Goal: Contribute content: Contribute content

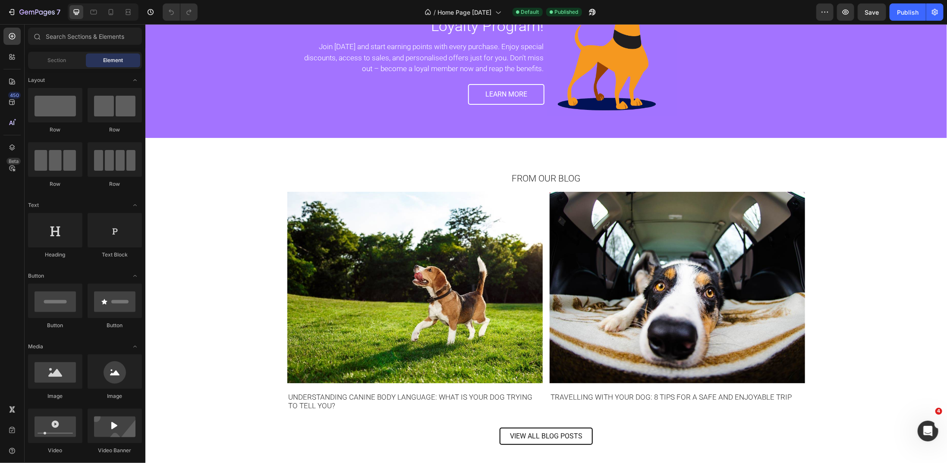
scroll to position [1854, 0]
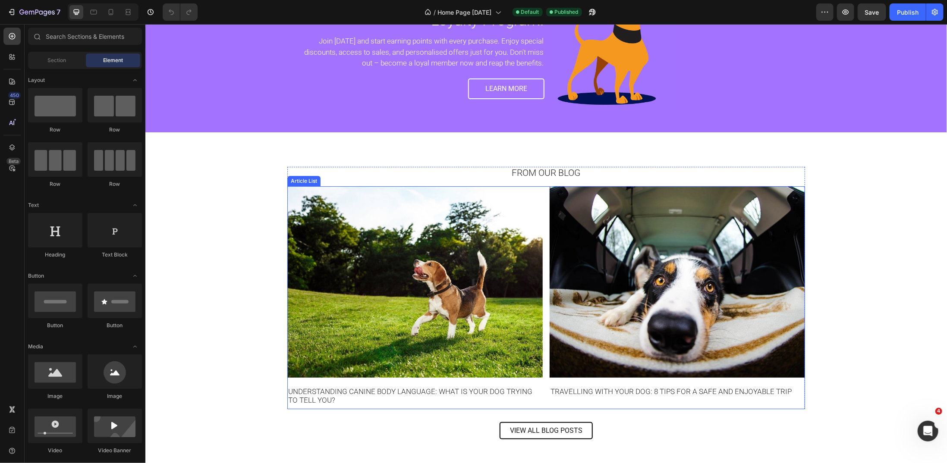
click at [542, 248] on div "Article Image Understanding Canine Body Language: What Is Your Dog Trying to Te…" at bounding box center [546, 297] width 518 height 223
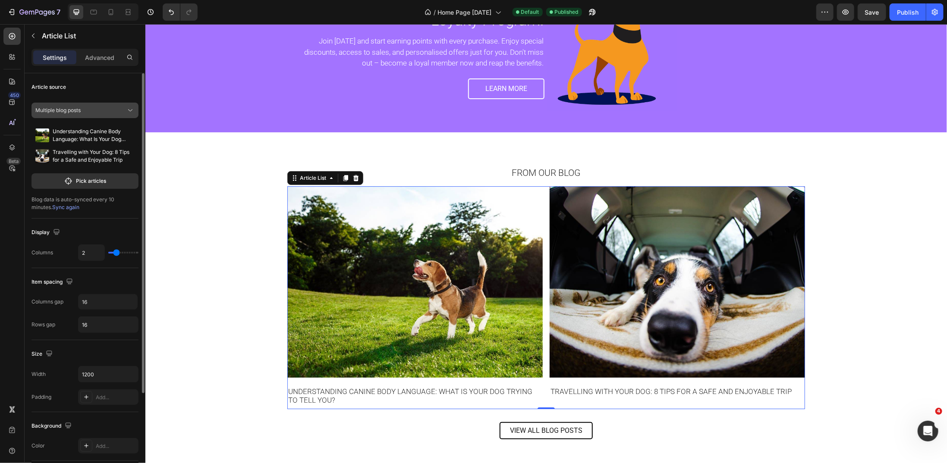
click at [128, 112] on icon at bounding box center [130, 110] width 9 height 9
click at [86, 150] on div "A blog" at bounding box center [90, 147] width 81 height 8
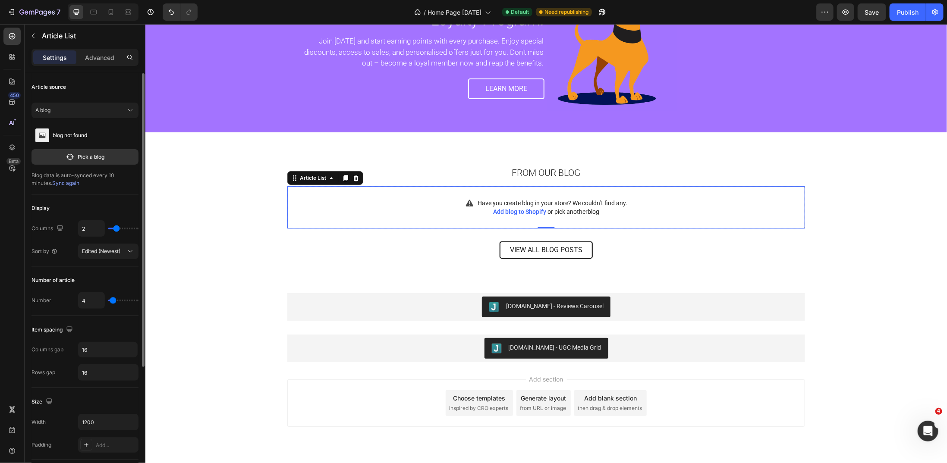
click at [534, 210] on span "Add blog to Shopify" at bounding box center [519, 211] width 53 height 7
click at [85, 161] on button "Pick a blog" at bounding box center [84, 157] width 107 height 16
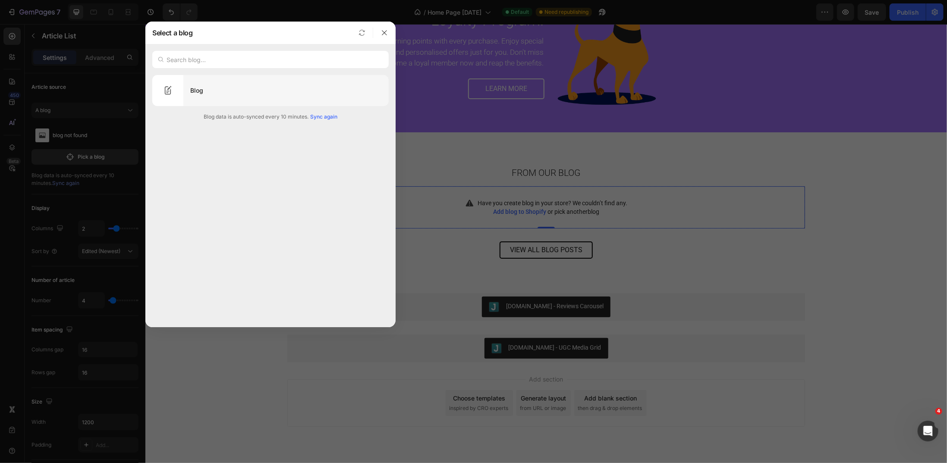
click at [195, 91] on div "Blog" at bounding box center [285, 91] width 205 height 24
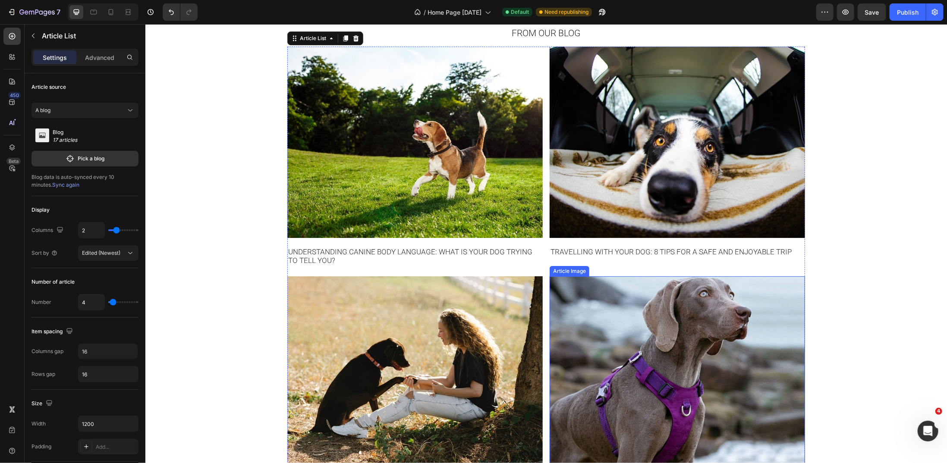
scroll to position [1883, 0]
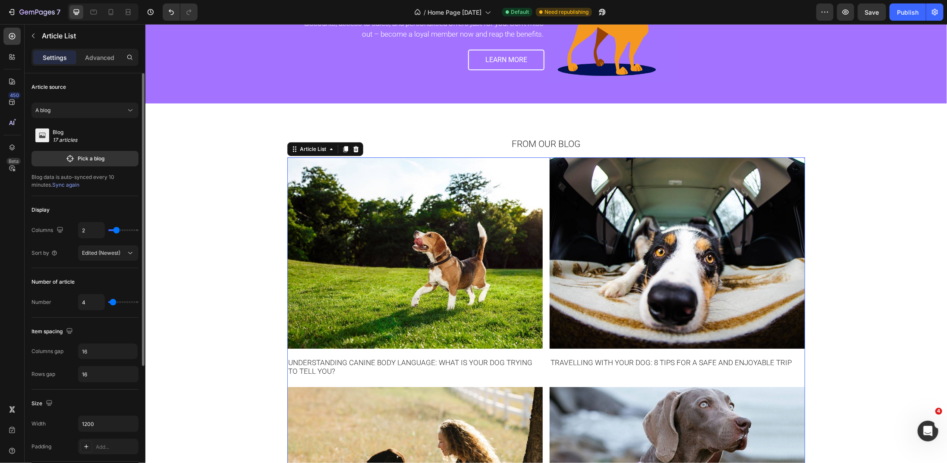
click at [52, 185] on span "Sync again" at bounding box center [65, 185] width 27 height 6
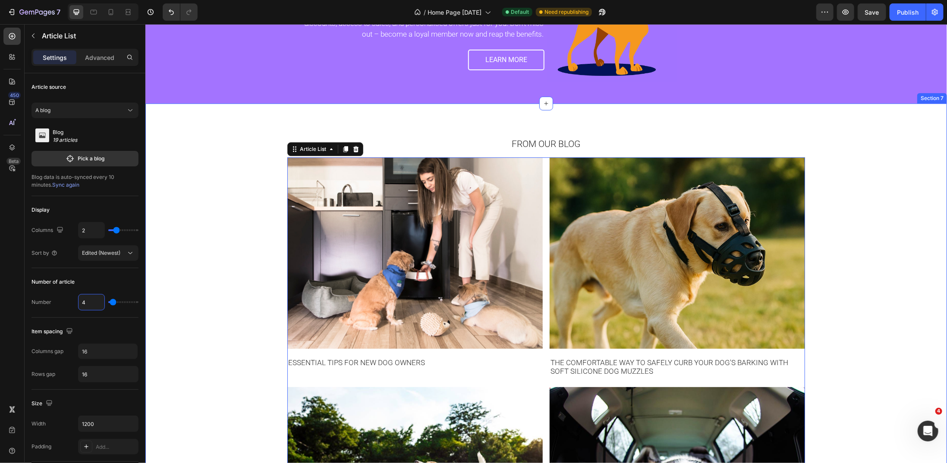
type input "2"
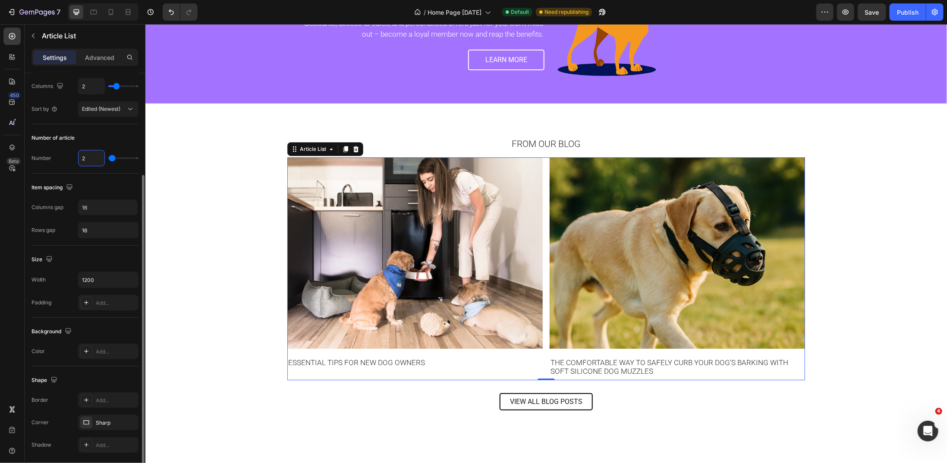
scroll to position [172, 0]
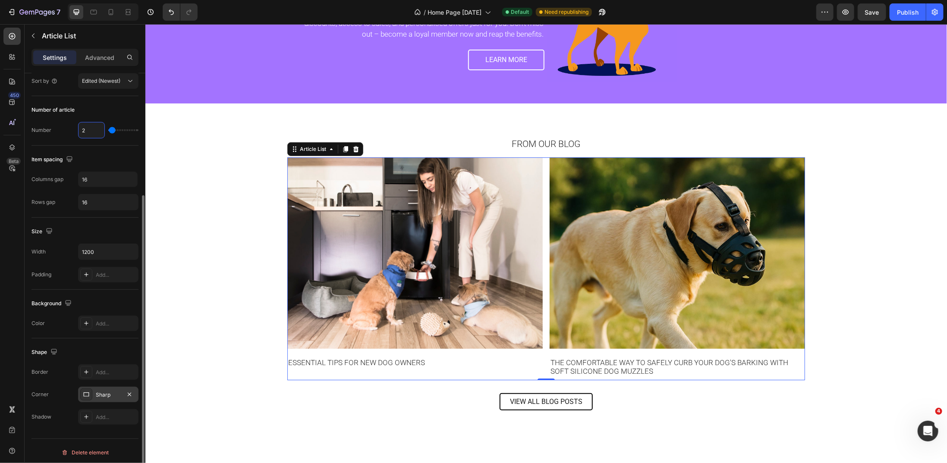
type input "2"
click at [106, 392] on div "Sharp" at bounding box center [108, 395] width 25 height 8
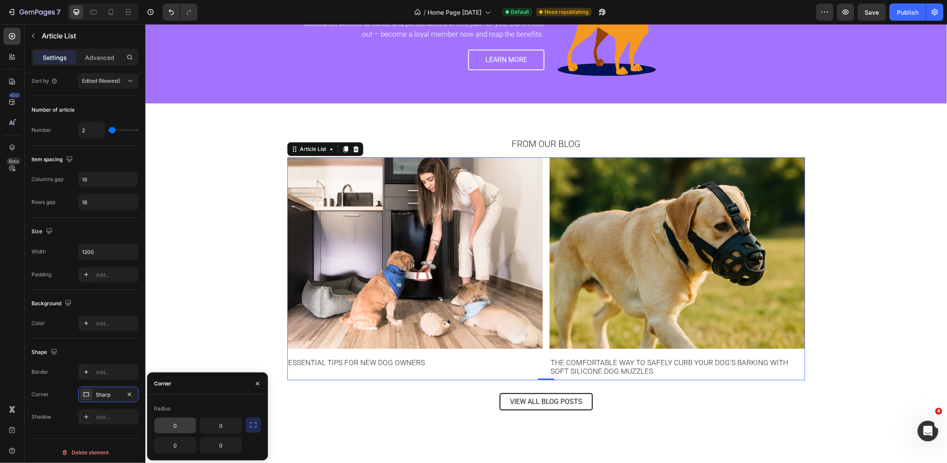
click at [178, 428] on input "0" at bounding box center [174, 426] width 41 height 16
type input "5"
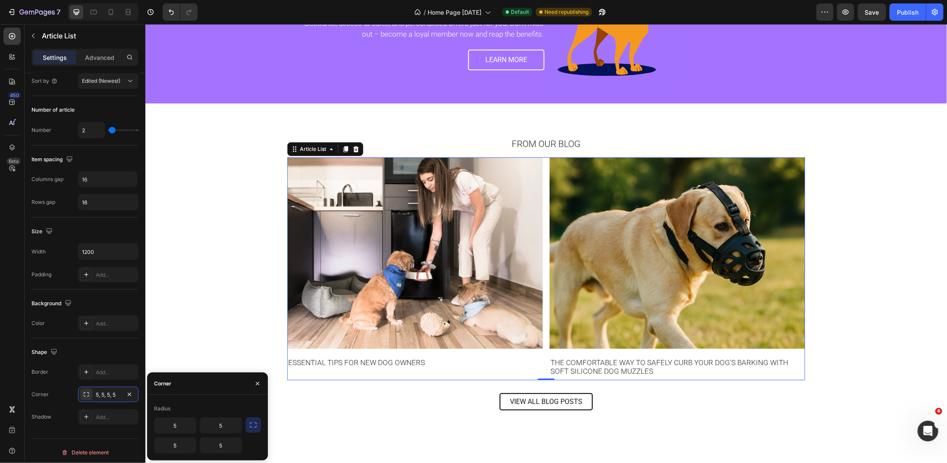
click at [252, 427] on icon "button" at bounding box center [253, 425] width 9 height 9
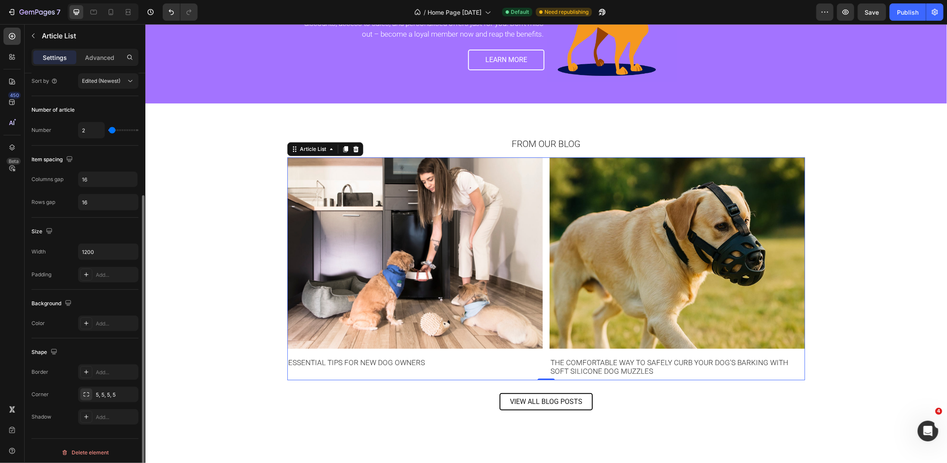
click at [124, 346] on div "Shape" at bounding box center [84, 353] width 107 height 14
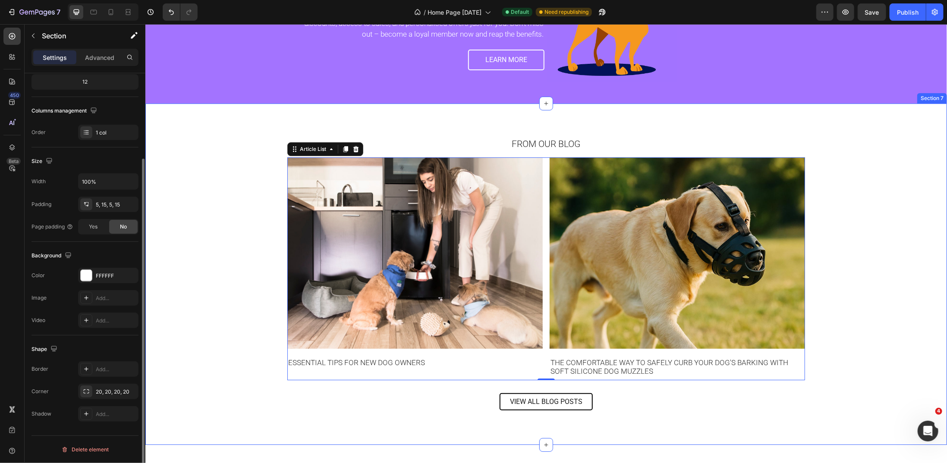
click at [254, 306] on div "From Our Blog Heading Article Image Essential Tips for New Dog Owners Article T…" at bounding box center [545, 274] width 789 height 273
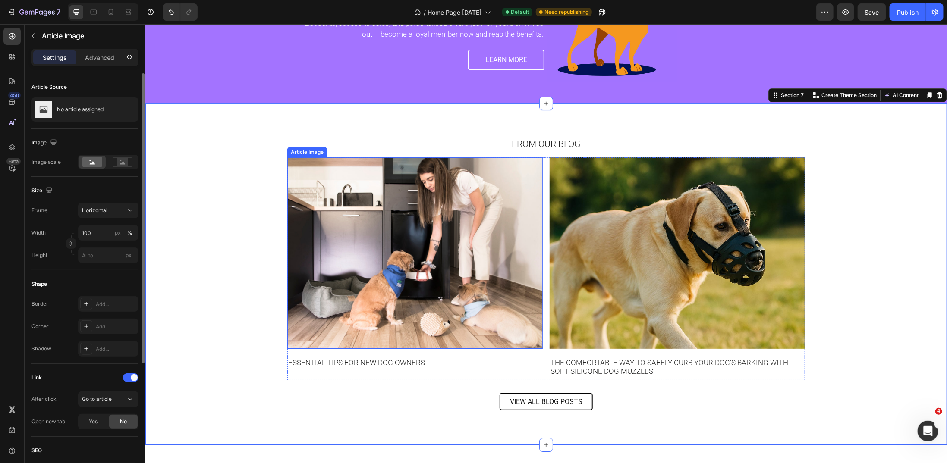
click at [349, 310] on img at bounding box center [414, 253] width 255 height 192
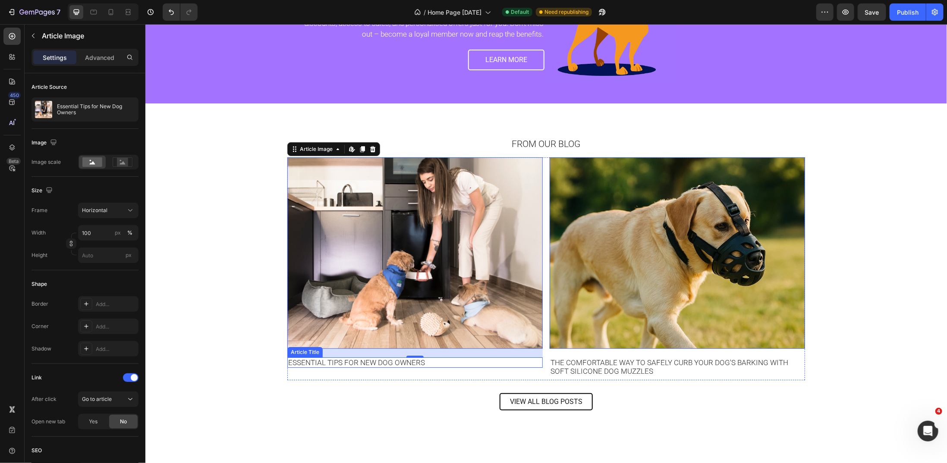
click at [322, 362] on h1 "Essential Tips for New Dog Owners" at bounding box center [414, 362] width 255 height 10
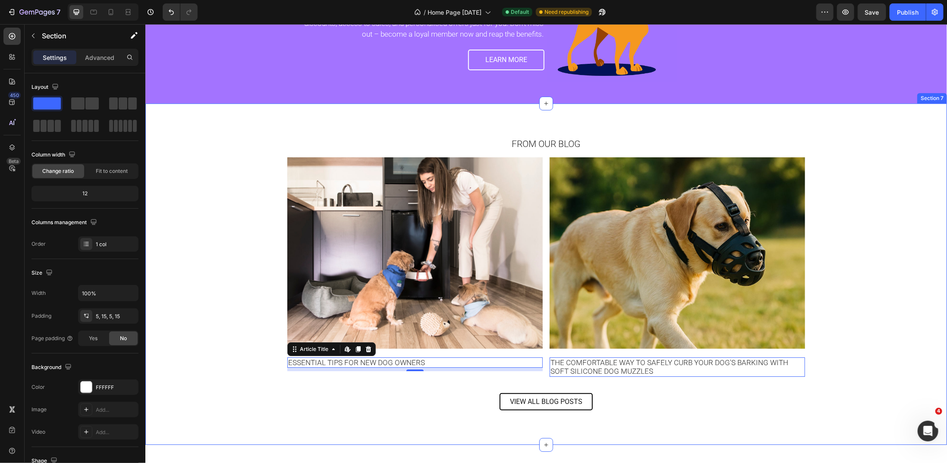
click at [179, 251] on div "From Our Blog Heading Article Image Essential Tips for New Dog Owners Article T…" at bounding box center [545, 274] width 789 height 273
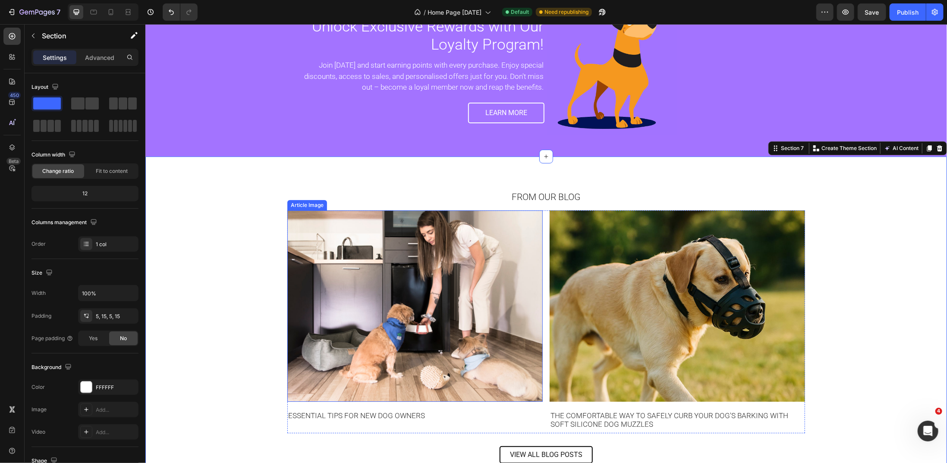
scroll to position [1768, 0]
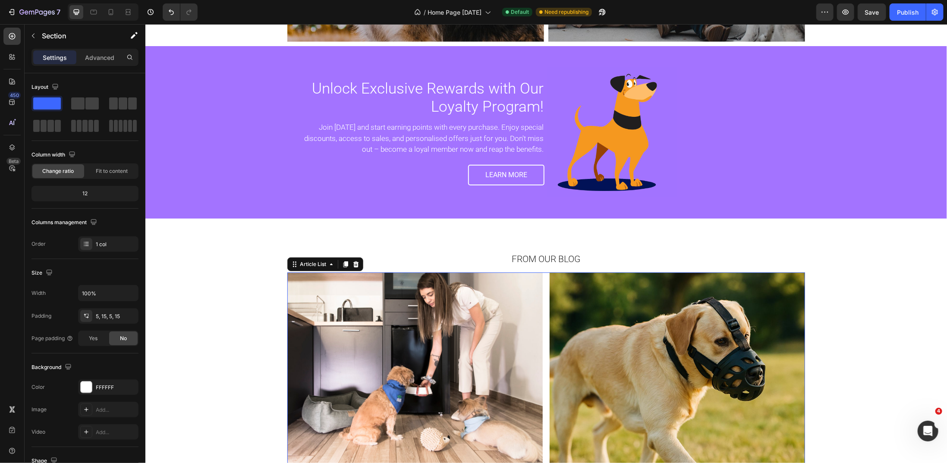
click at [542, 288] on div "Article Image Essential Tips for New Dog Owners Article Title Article List 0 Ar…" at bounding box center [546, 383] width 518 height 223
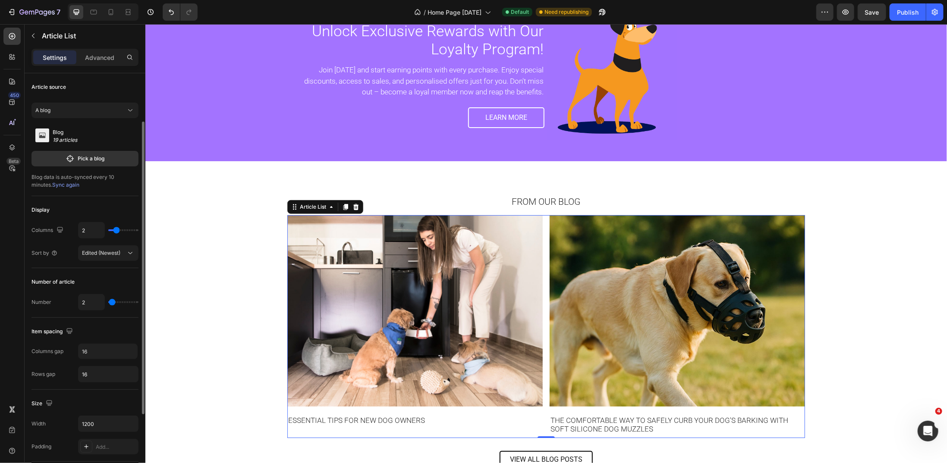
scroll to position [57, 0]
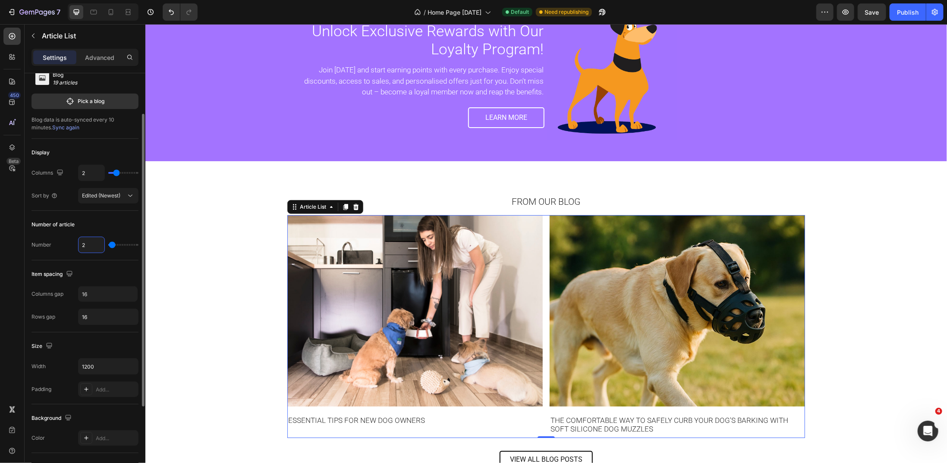
type input "4"
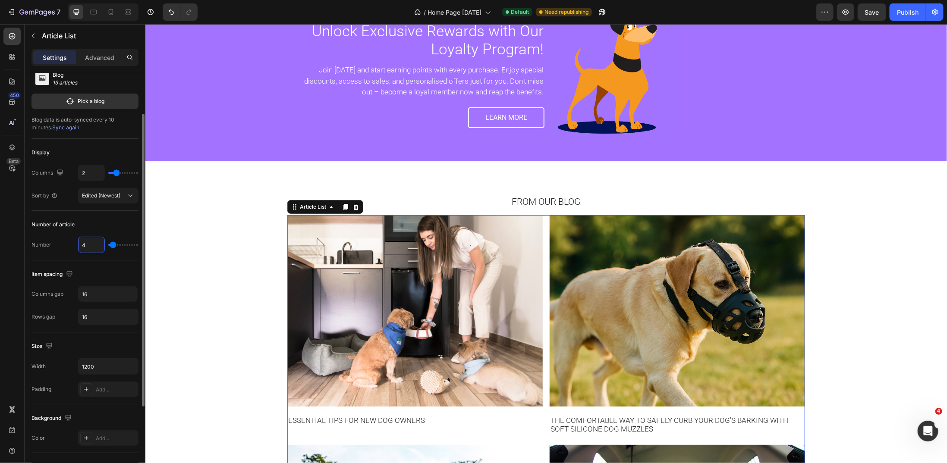
type input "4"
type input "3"
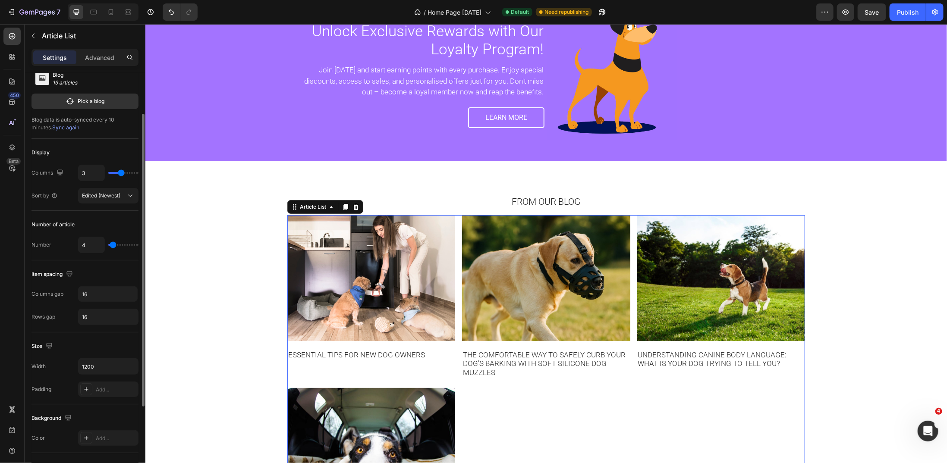
type input "4"
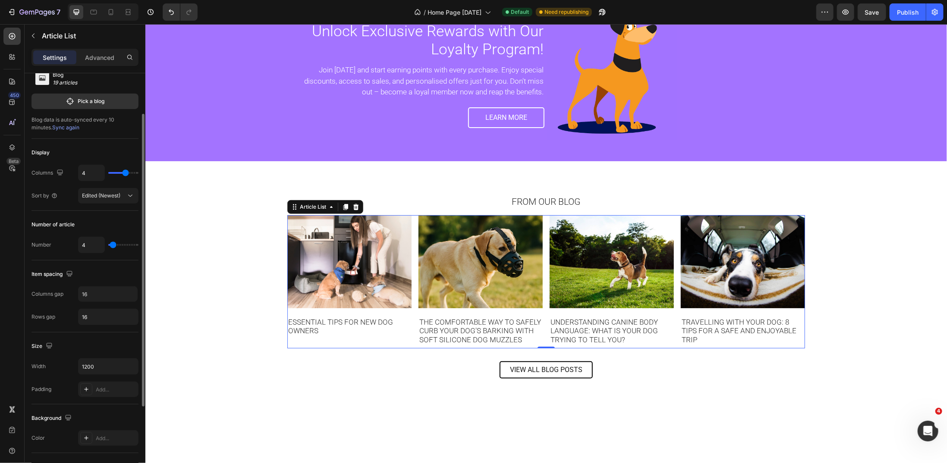
drag, startPoint x: 116, startPoint y: 173, endPoint x: 125, endPoint y: 173, distance: 8.6
type input "4"
click at [125, 173] on input "range" at bounding box center [123, 173] width 30 height 2
click at [60, 171] on icon "button" at bounding box center [60, 172] width 9 height 9
click at [61, 215] on icon "button" at bounding box center [61, 217] width 9 height 9
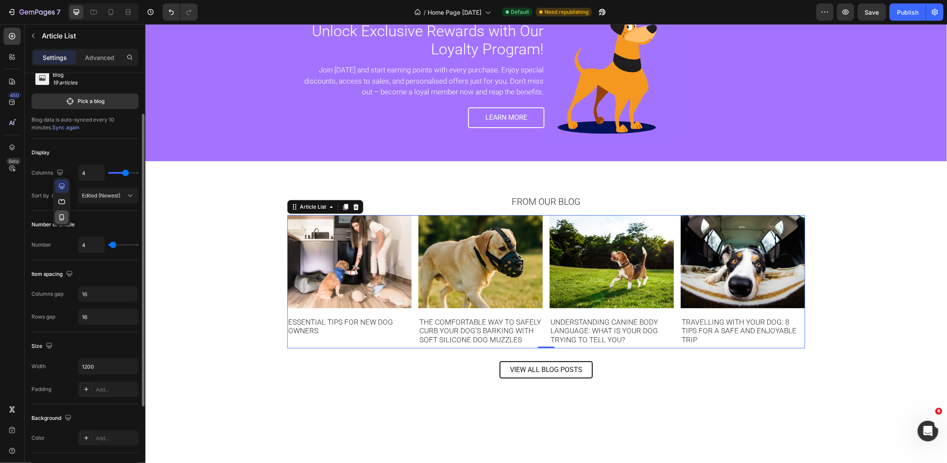
type input "100%"
type input "8"
type input "1"
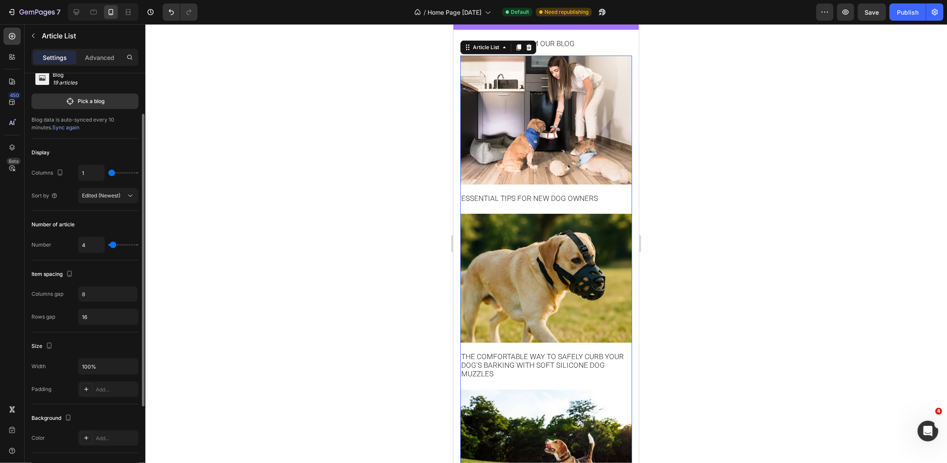
scroll to position [2487, 0]
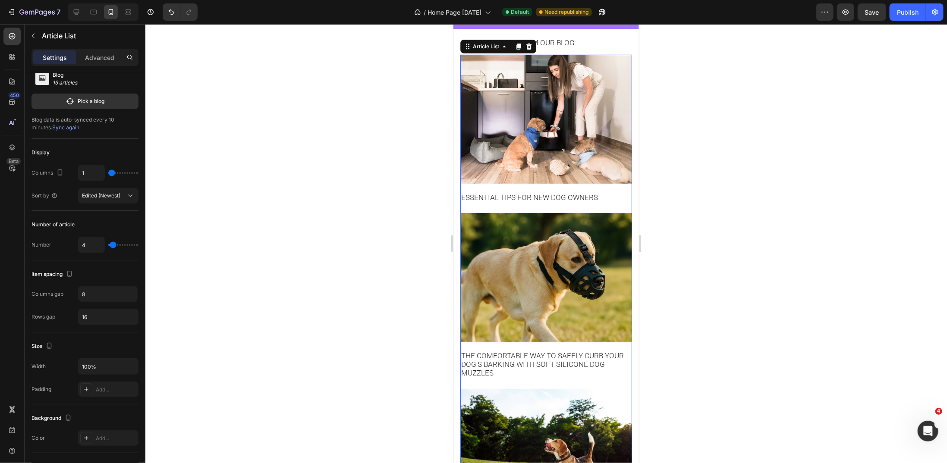
type input "2"
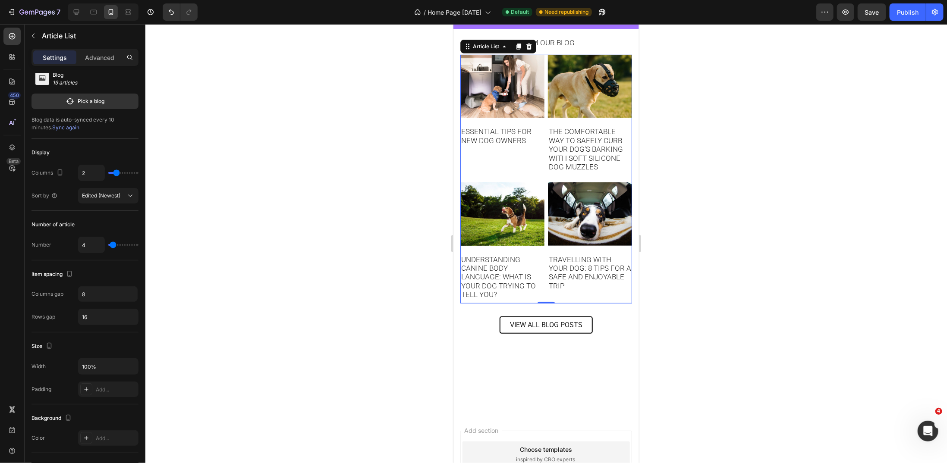
type input "3"
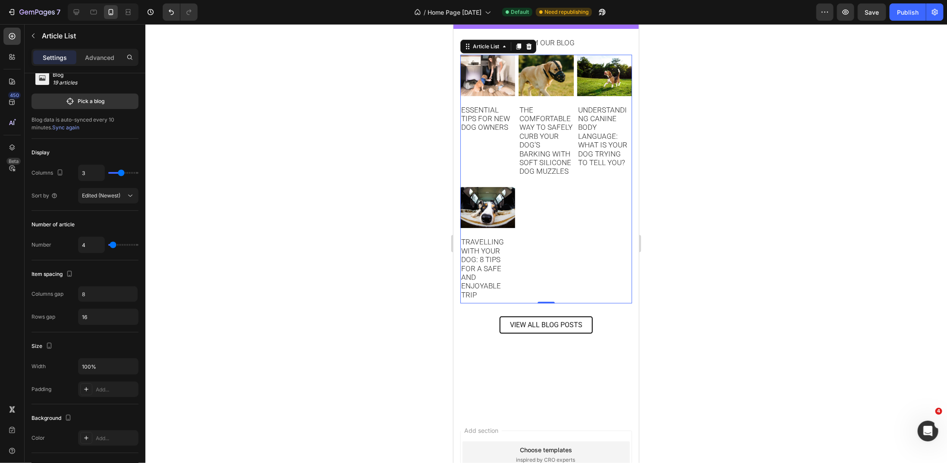
type input "2"
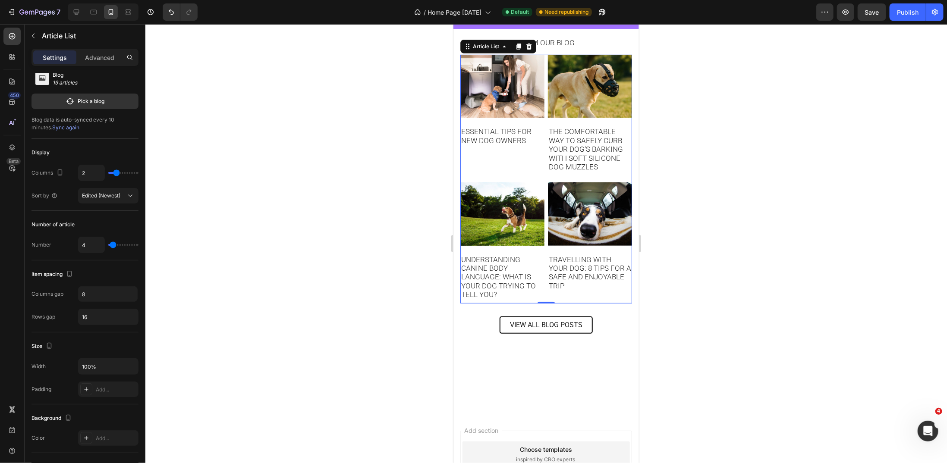
type input "2"
click at [116, 174] on input "range" at bounding box center [123, 173] width 30 height 2
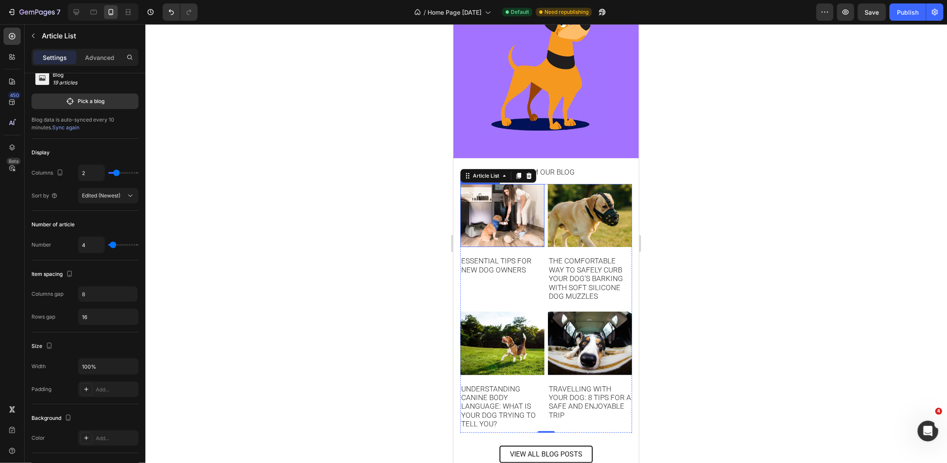
scroll to position [2344, 0]
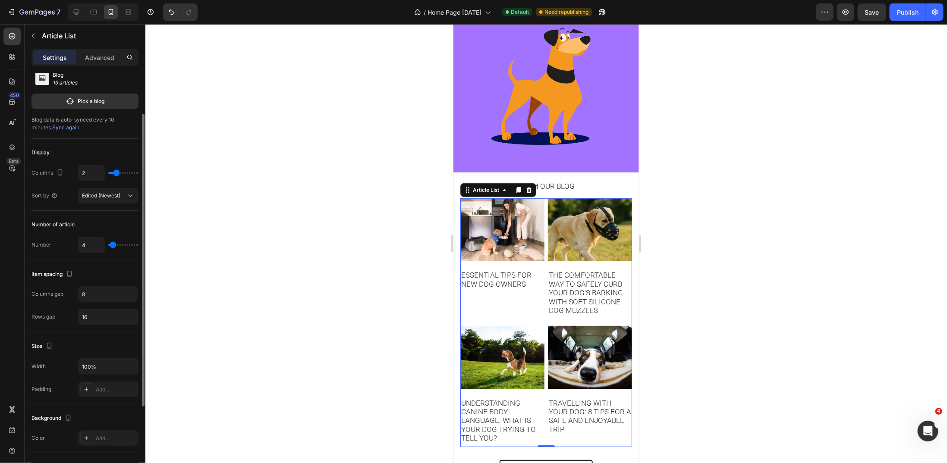
type input "3"
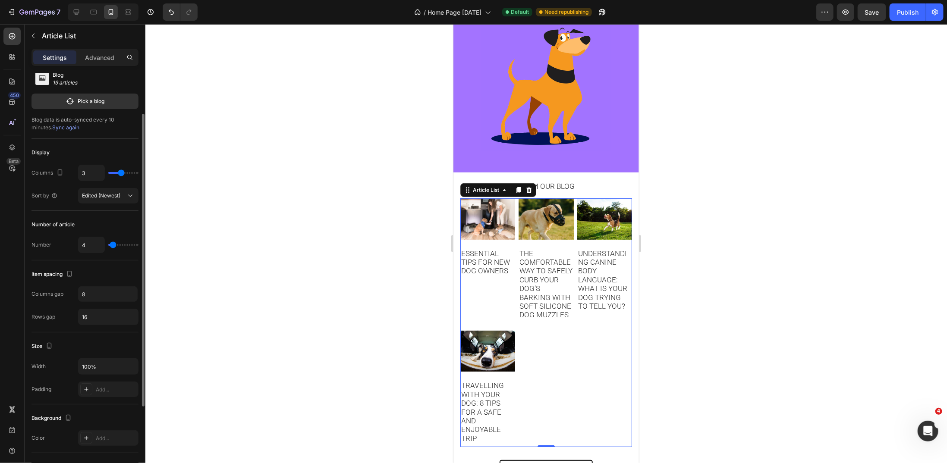
type input "4"
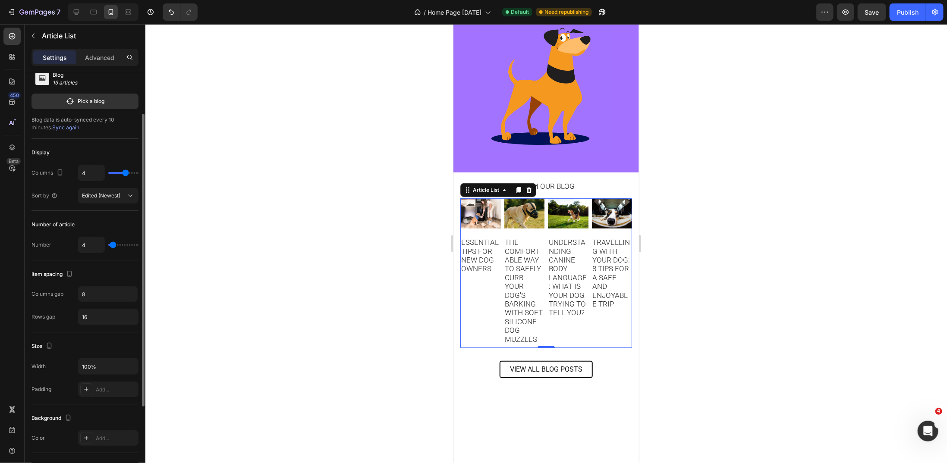
type input "3"
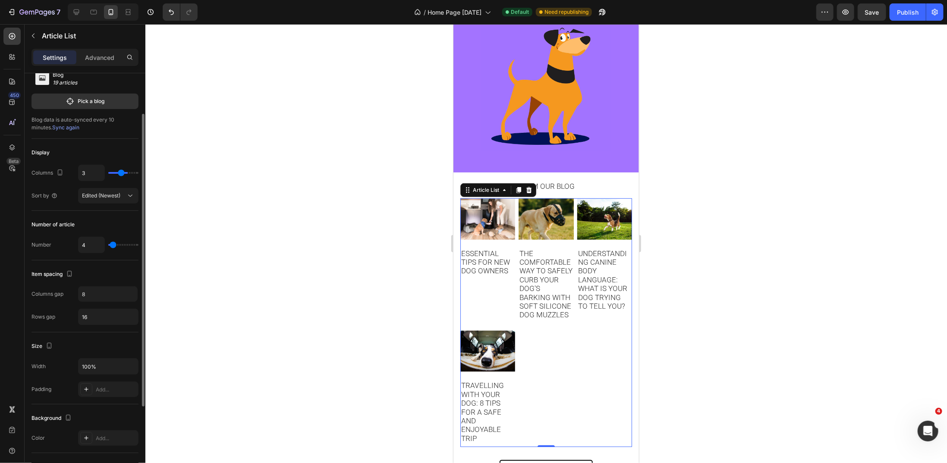
type input "2"
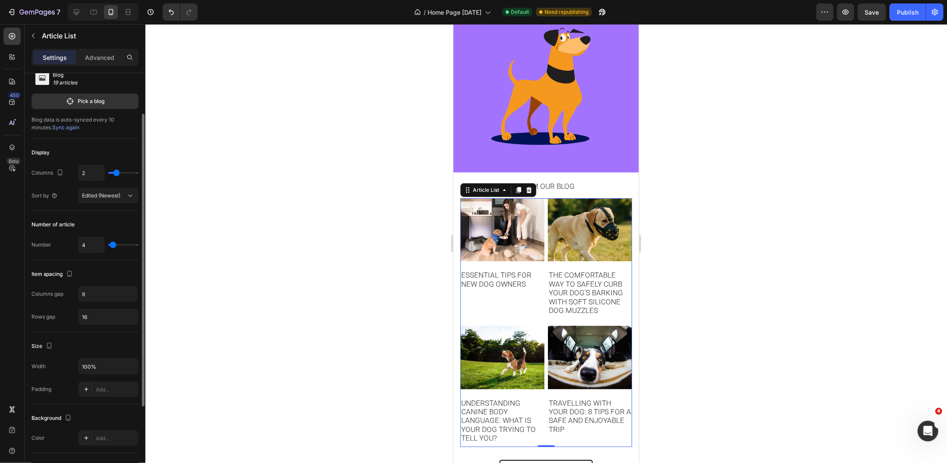
type input "1"
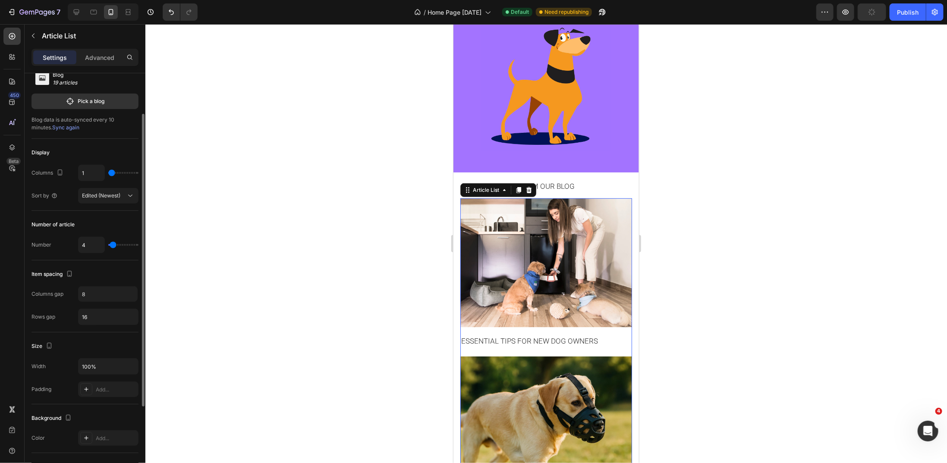
type input "1"
click at [113, 174] on input "range" at bounding box center [123, 173] width 30 height 2
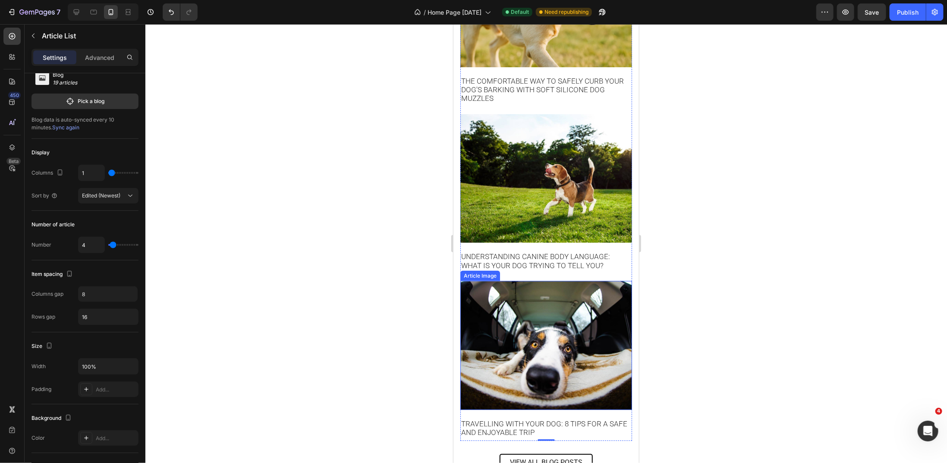
scroll to position [2775, 0]
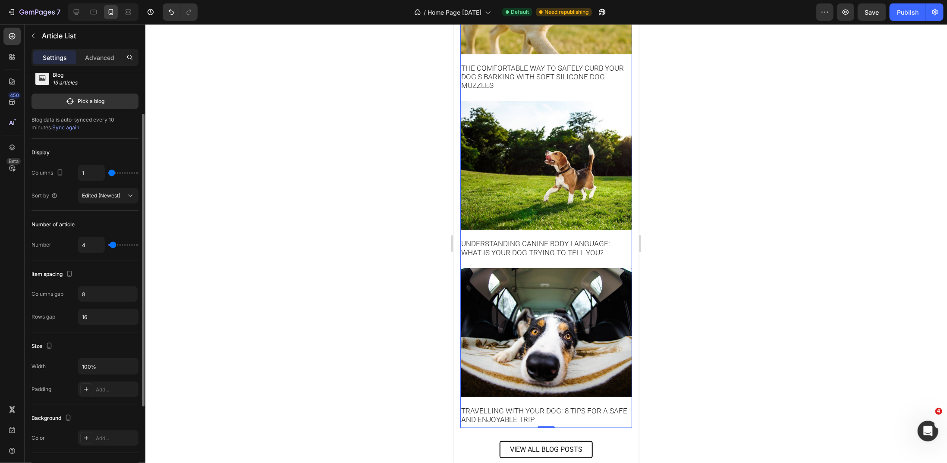
type input "2"
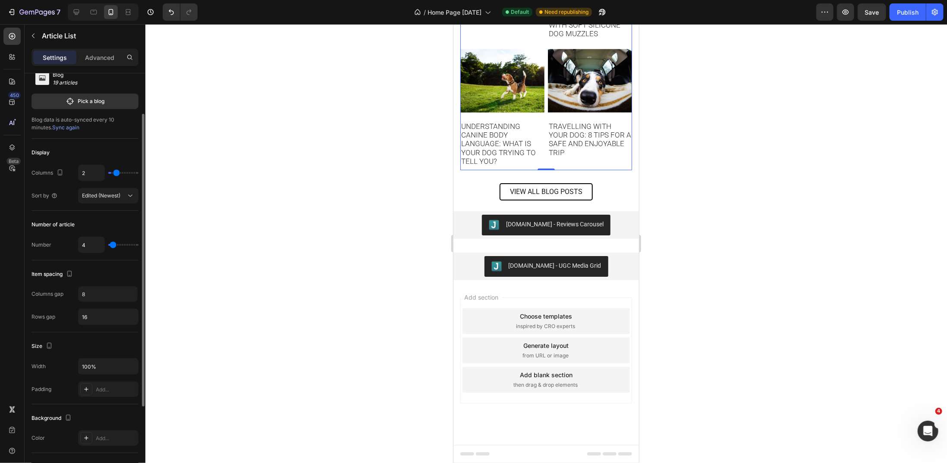
scroll to position [2615, 0]
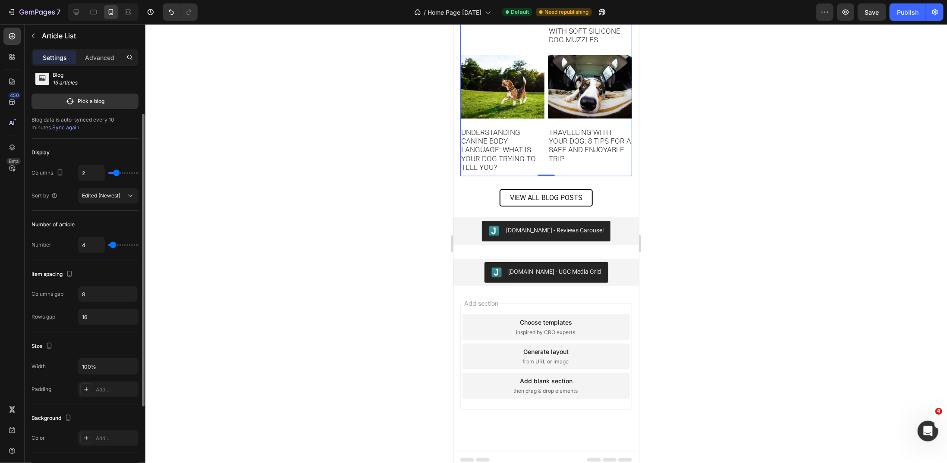
type input "2"
click at [115, 172] on input "range" at bounding box center [123, 173] width 30 height 2
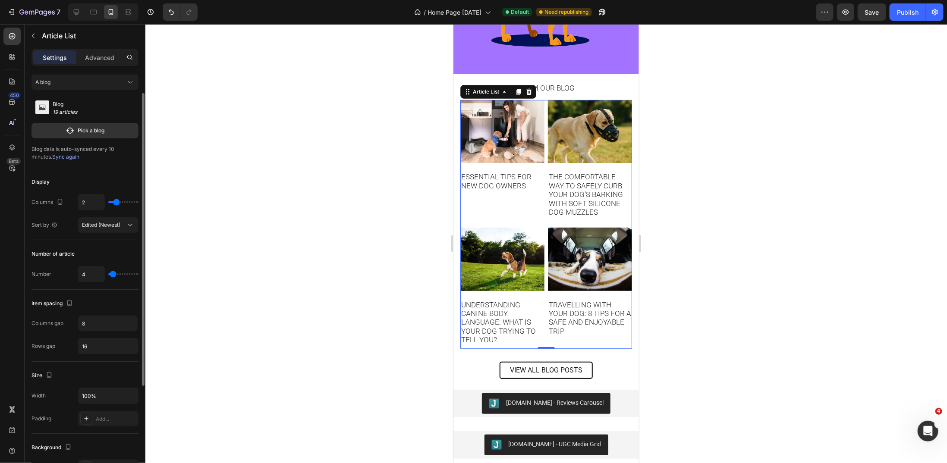
scroll to position [0, 0]
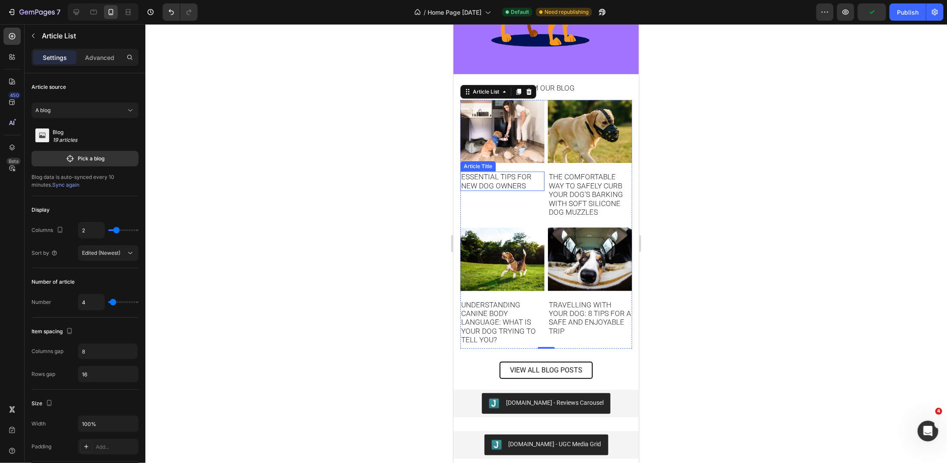
click at [505, 179] on h1 "Essential Tips for New Dog Owners" at bounding box center [502, 180] width 84 height 19
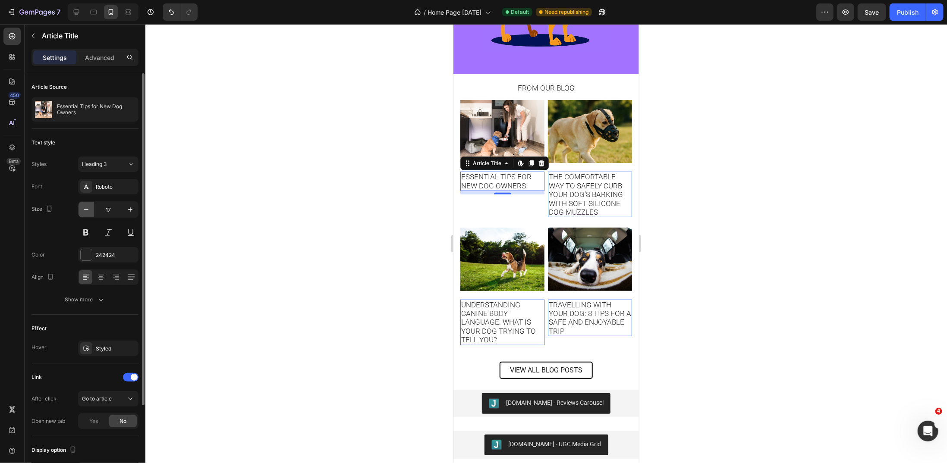
click at [86, 208] on icon "button" at bounding box center [86, 209] width 9 height 9
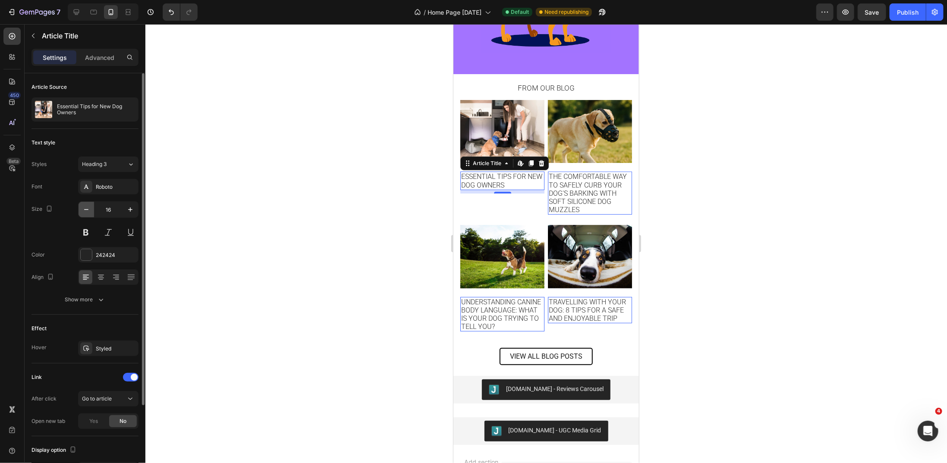
click at [86, 208] on icon "button" at bounding box center [86, 209] width 9 height 9
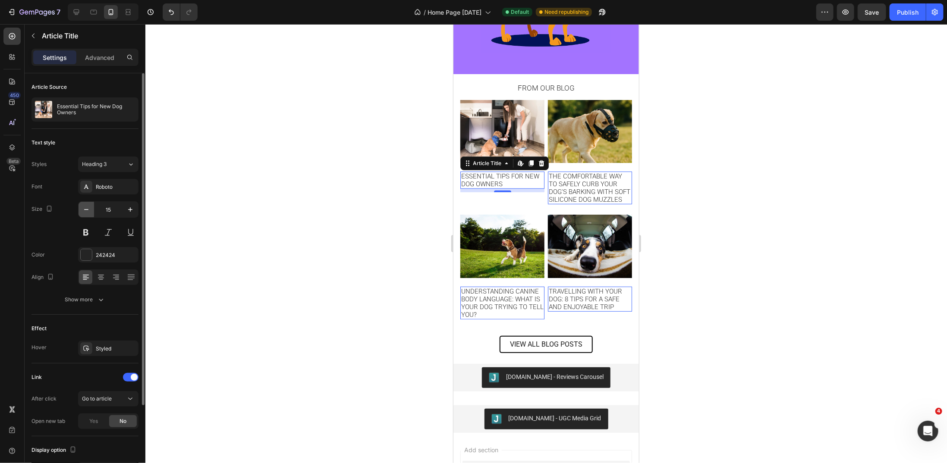
click at [86, 208] on icon "button" at bounding box center [86, 209] width 9 height 9
type input "14"
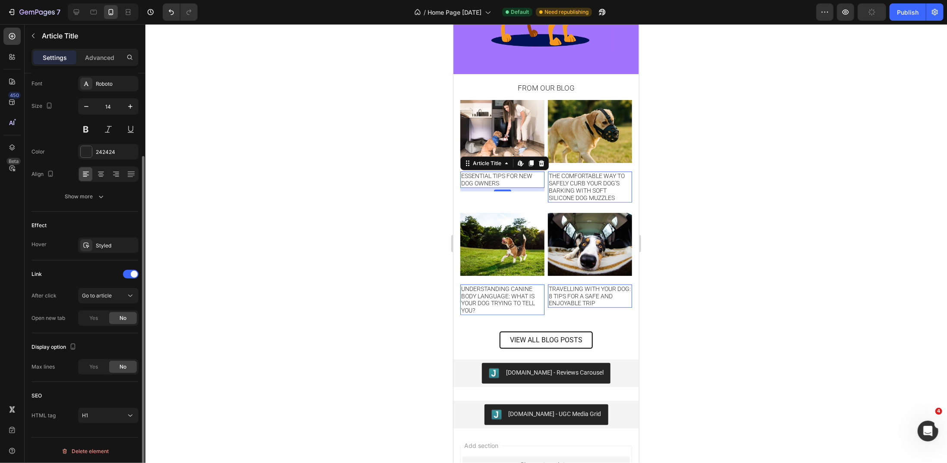
scroll to position [74, 0]
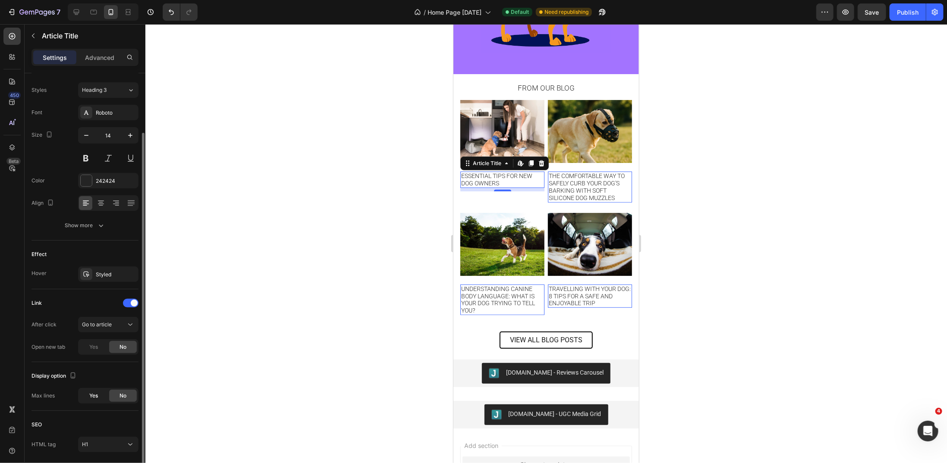
click at [96, 393] on span "Yes" at bounding box center [93, 396] width 9 height 8
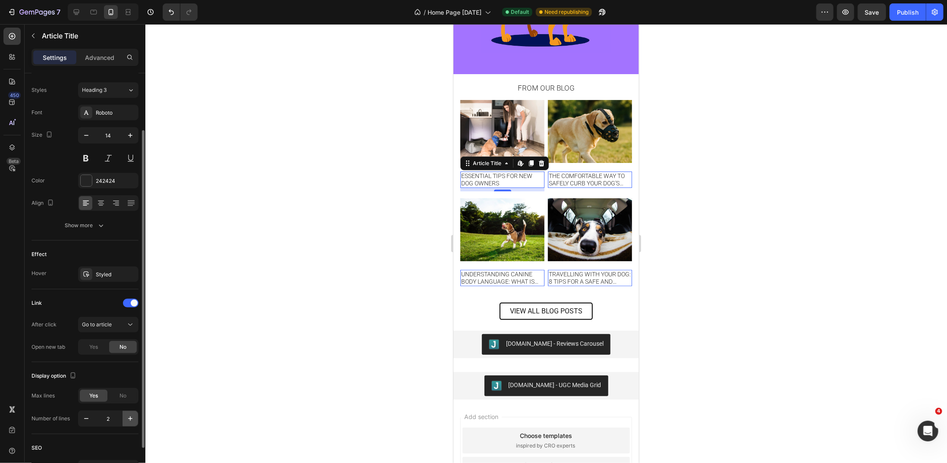
click at [132, 417] on icon "button" at bounding box center [130, 419] width 4 height 4
type input "3"
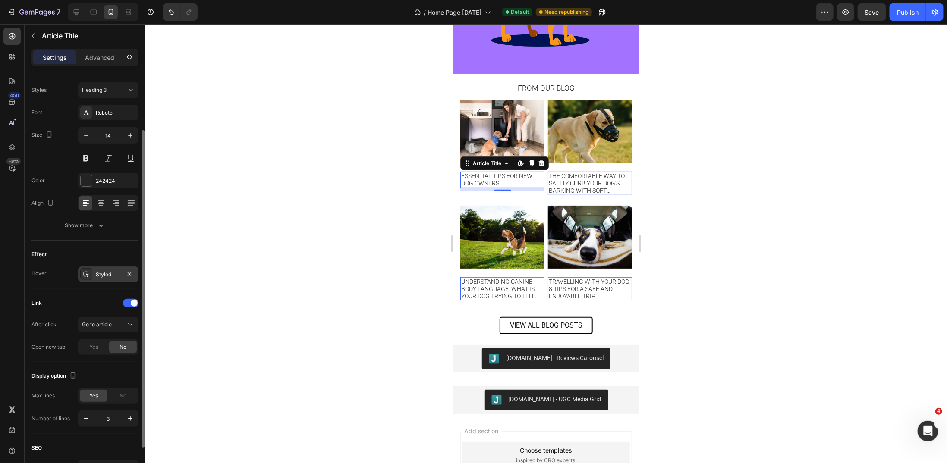
click at [111, 274] on div "Styled" at bounding box center [108, 275] width 25 height 8
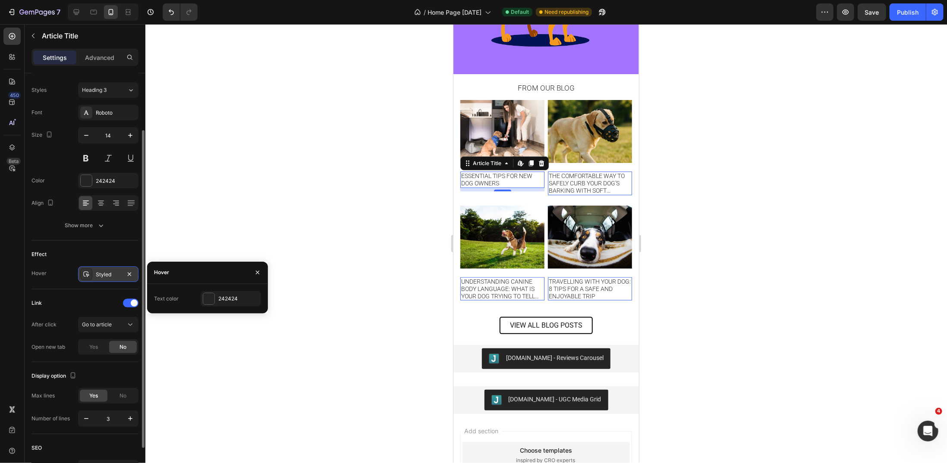
click at [111, 274] on div "Styled" at bounding box center [108, 275] width 25 height 8
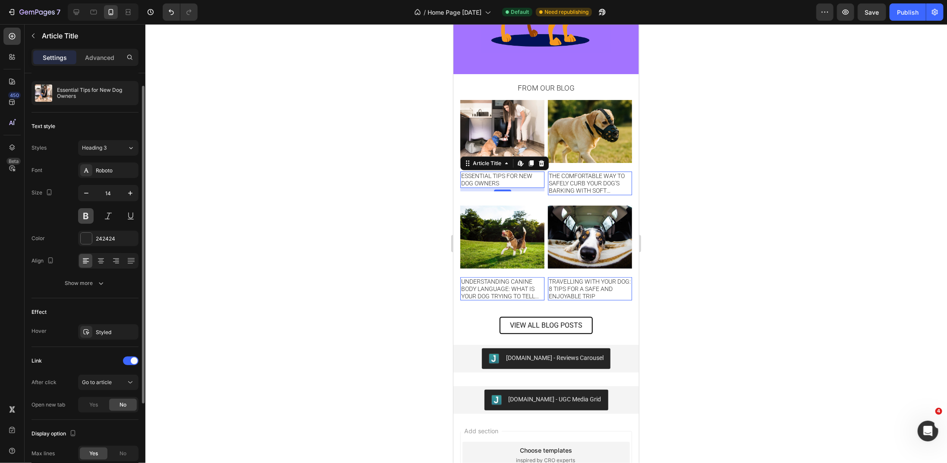
scroll to position [0, 0]
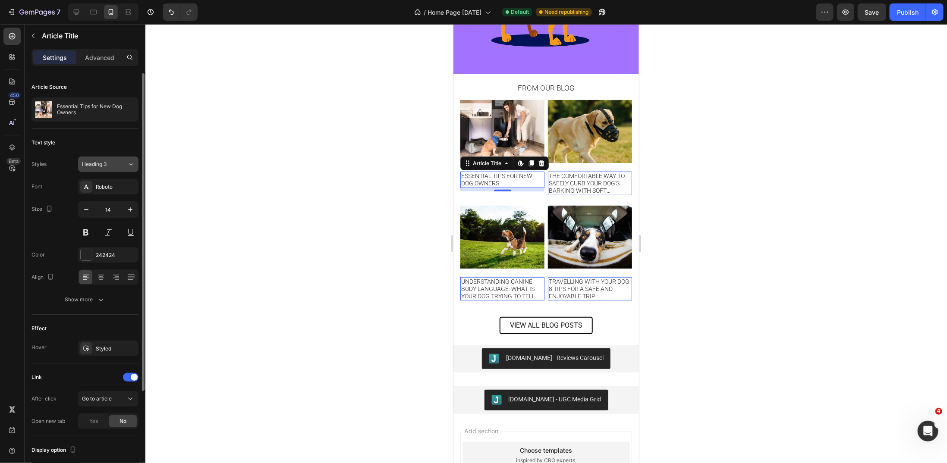
click at [133, 164] on icon at bounding box center [130, 164] width 7 height 9
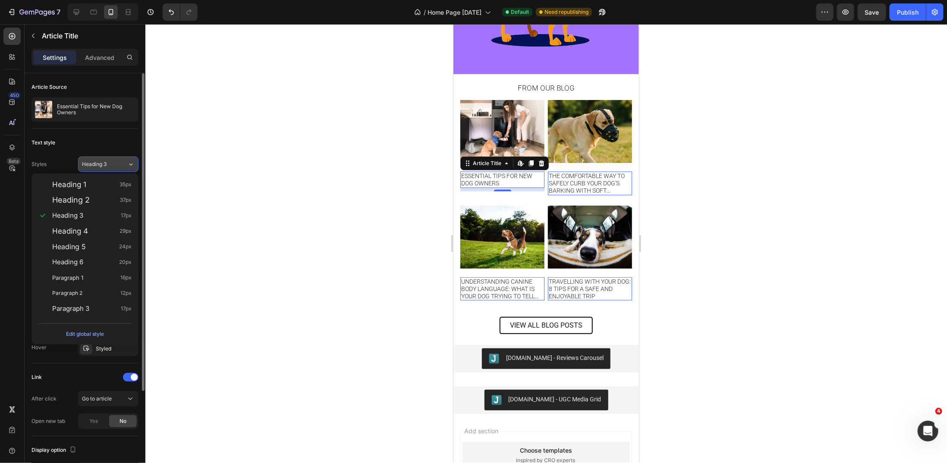
click at [133, 164] on icon at bounding box center [130, 164] width 7 height 9
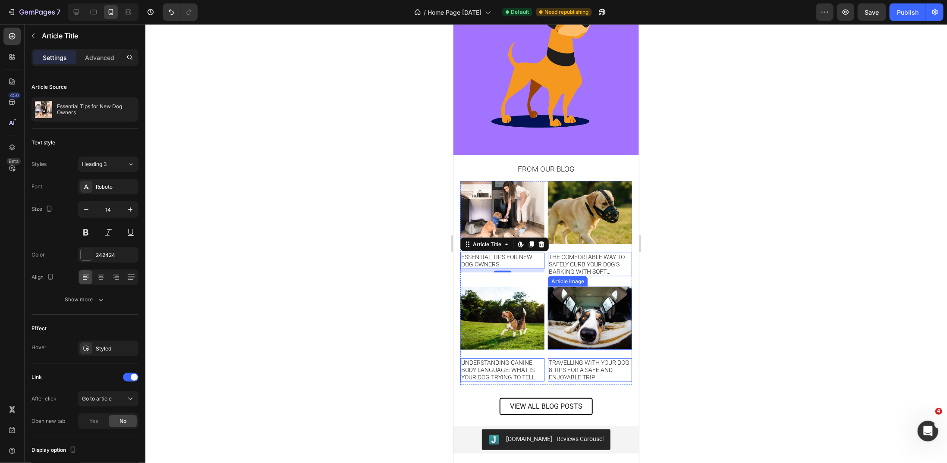
scroll to position [2356, 0]
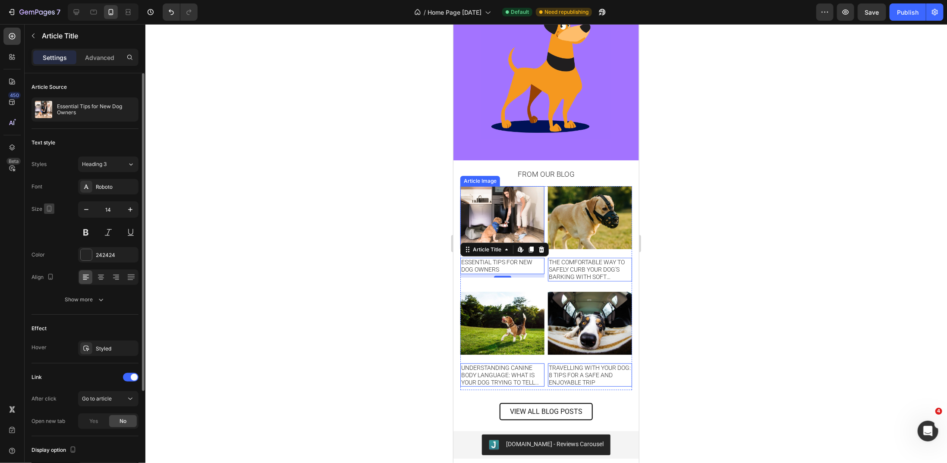
click at [47, 207] on icon "button" at bounding box center [49, 209] width 9 height 9
click at [51, 224] on icon "button" at bounding box center [51, 223] width 6 height 6
type input "17"
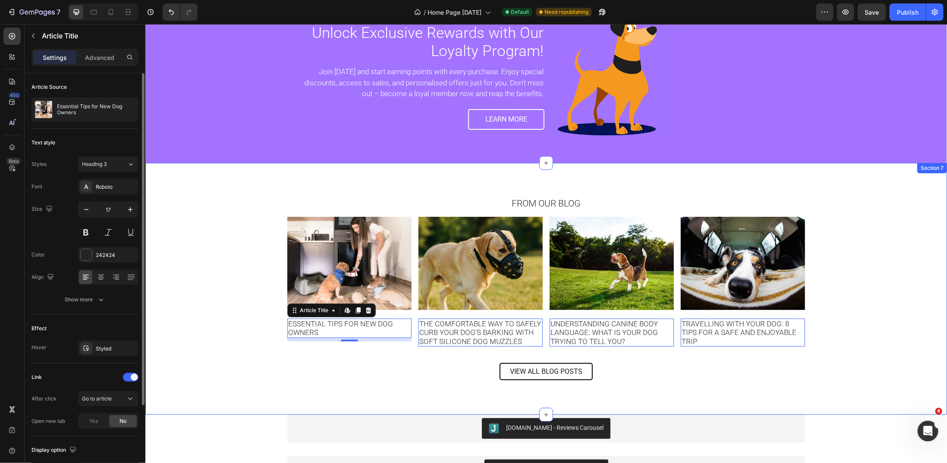
scroll to position [2199, 0]
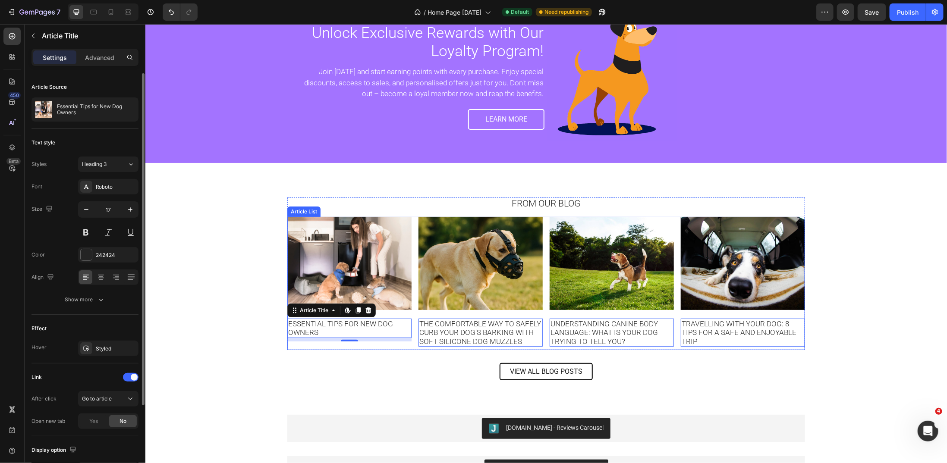
click at [541, 229] on div "Article Image Essential Tips for New Dog Owners Article Title Edit content in S…" at bounding box center [546, 283] width 518 height 133
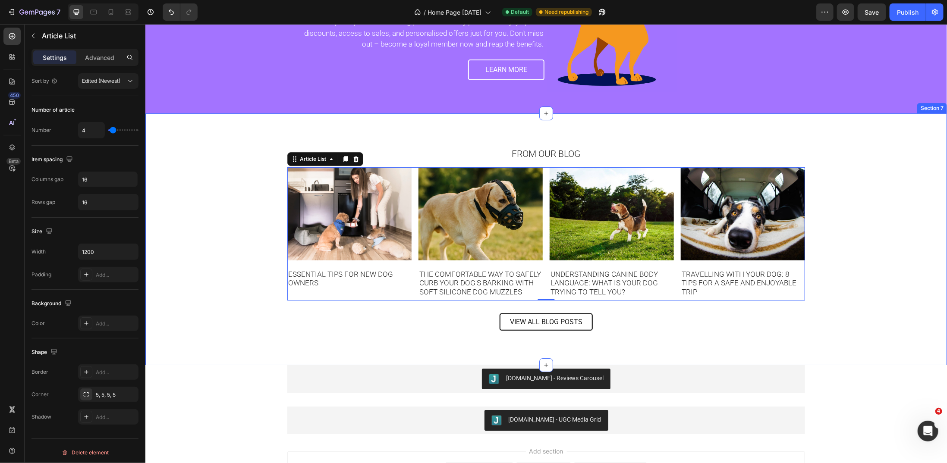
scroll to position [1886, 0]
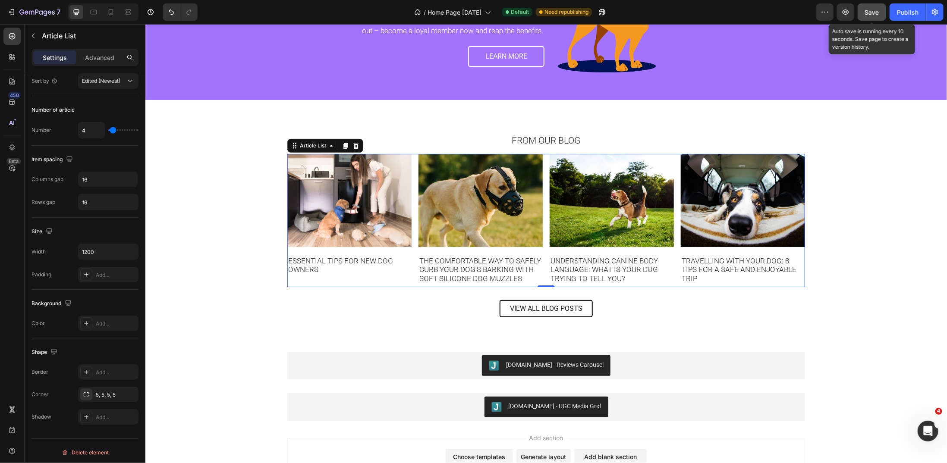
click at [873, 13] on span "Save" at bounding box center [872, 12] width 14 height 7
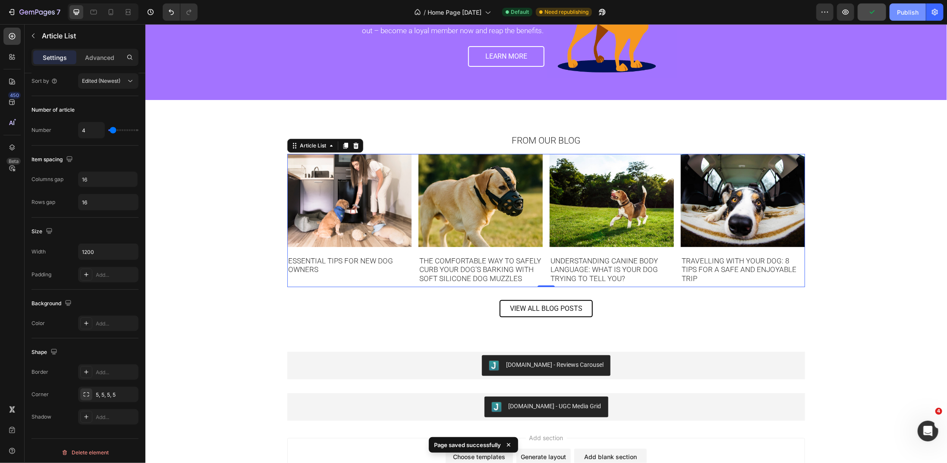
click at [912, 10] on div "Publish" at bounding box center [908, 12] width 22 height 9
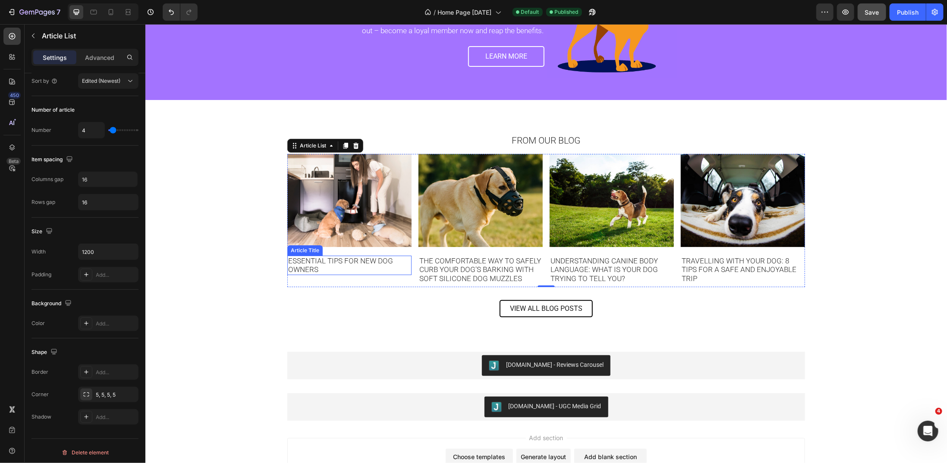
click at [334, 260] on h1 "Essential Tips for New Dog Owners" at bounding box center [349, 264] width 124 height 19
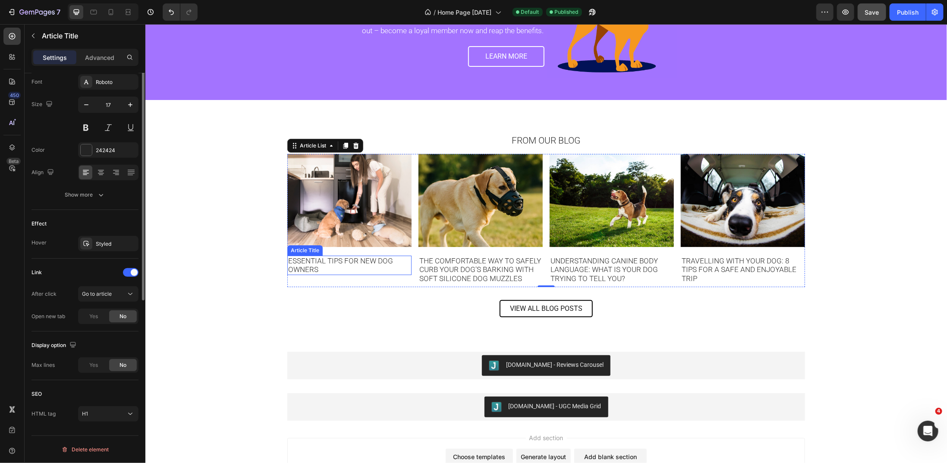
scroll to position [0, 0]
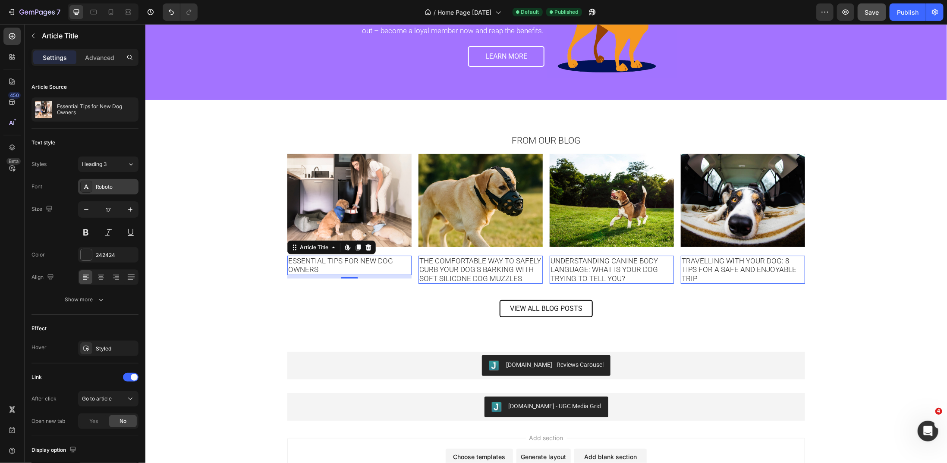
click at [88, 185] on icon at bounding box center [86, 186] width 7 height 7
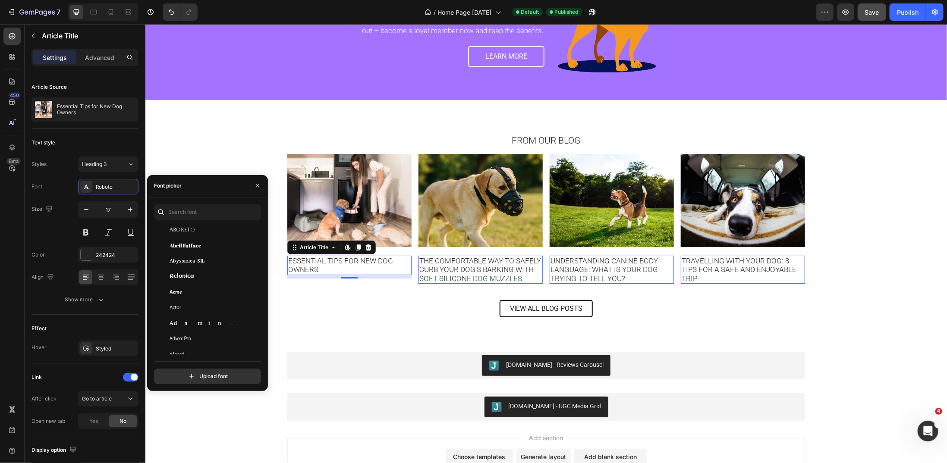
scroll to position [173, 0]
click at [236, 142] on div "From Our Blog Heading Article Image Essential Tips for New Dog Owners Article T…" at bounding box center [545, 225] width 789 height 183
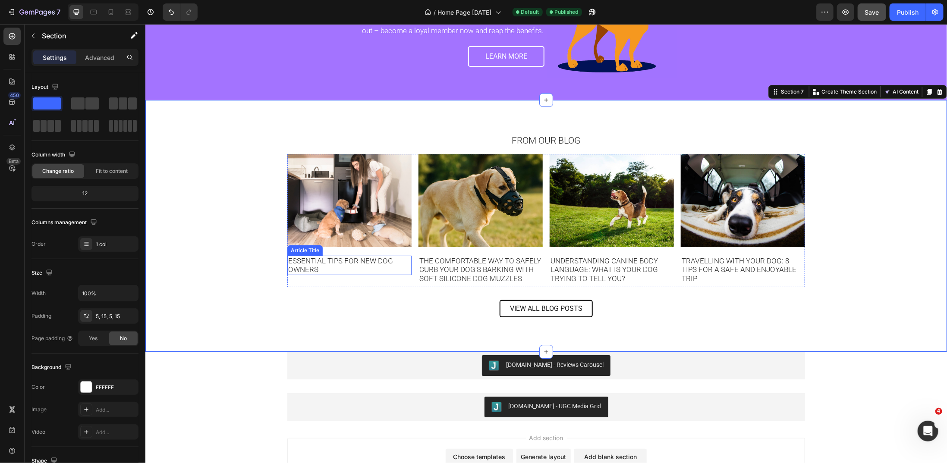
click at [337, 259] on h1 "Essential Tips for New Dog Owners" at bounding box center [349, 264] width 124 height 19
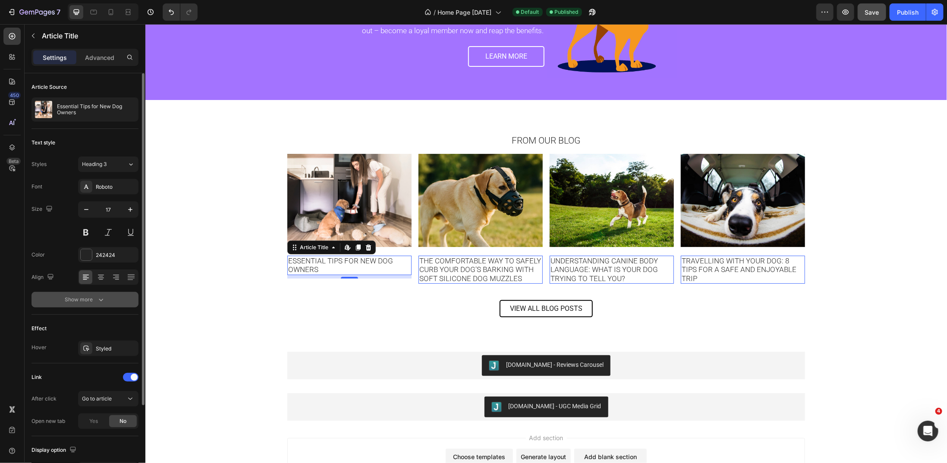
click at [94, 298] on div "Show more" at bounding box center [85, 300] width 40 height 9
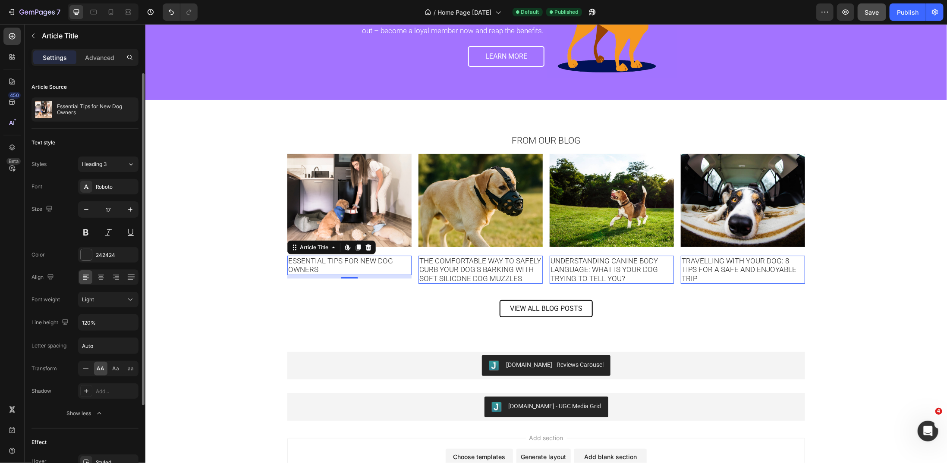
click at [100, 365] on span "AA" at bounding box center [101, 369] width 8 height 8
click at [86, 367] on icon at bounding box center [86, 369] width 9 height 9
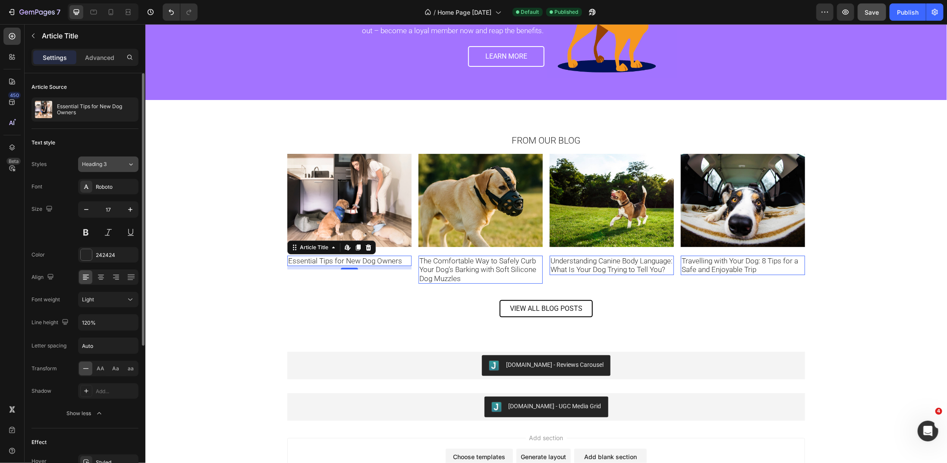
click at [115, 164] on div "Heading 3" at bounding box center [99, 165] width 35 height 8
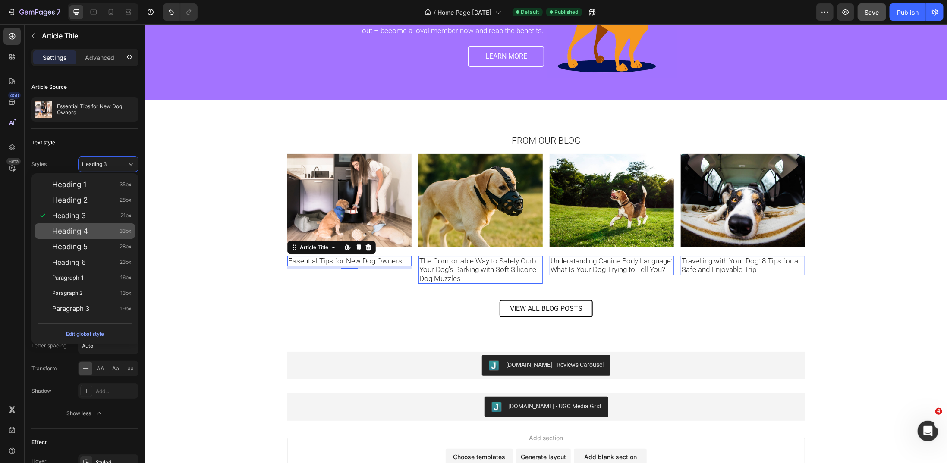
click at [91, 227] on div "Heading 4 33px" at bounding box center [91, 231] width 79 height 9
type input "33"
type input "150%"
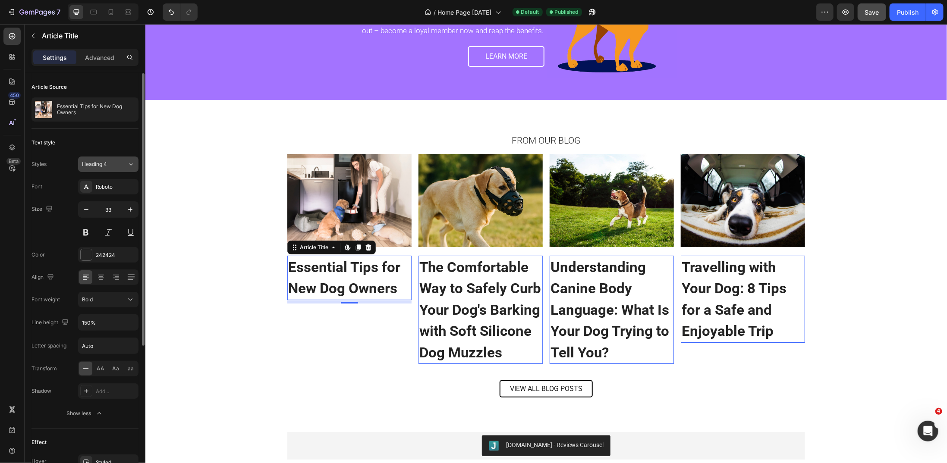
click at [116, 163] on div "Heading 4" at bounding box center [99, 165] width 35 height 8
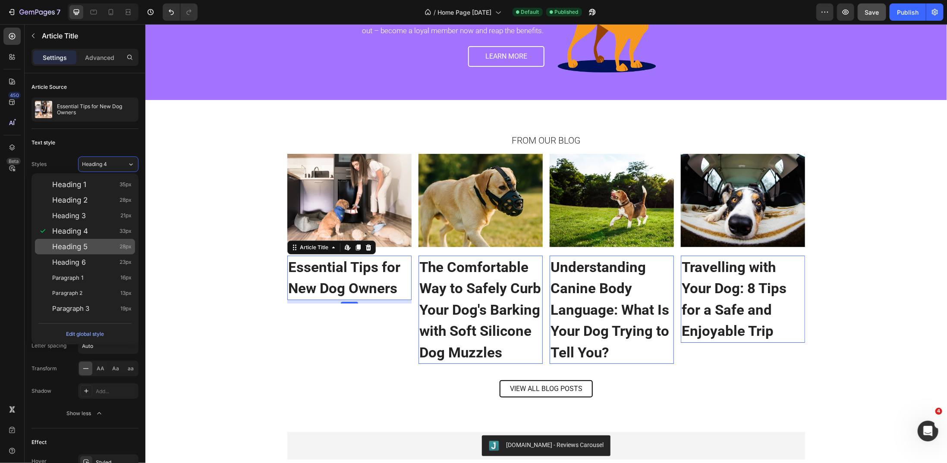
click at [88, 245] on div "Heading 5 28px" at bounding box center [91, 246] width 79 height 9
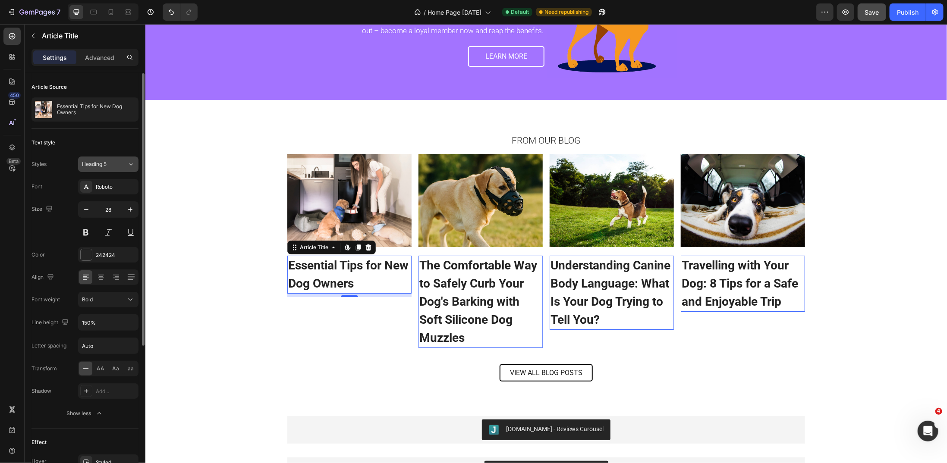
click at [113, 165] on div "Heading 5" at bounding box center [99, 165] width 35 height 8
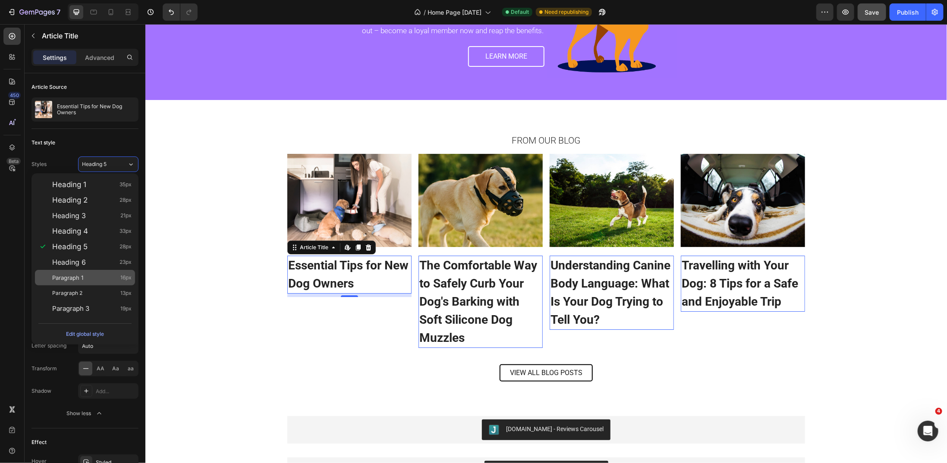
click at [94, 277] on div "Paragraph 1 16px" at bounding box center [91, 278] width 79 height 9
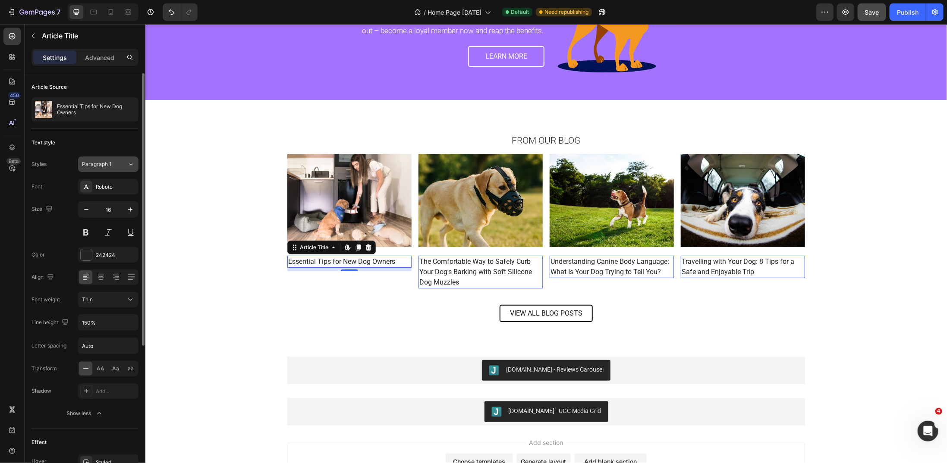
click at [114, 164] on div "Paragraph 1" at bounding box center [99, 165] width 35 height 8
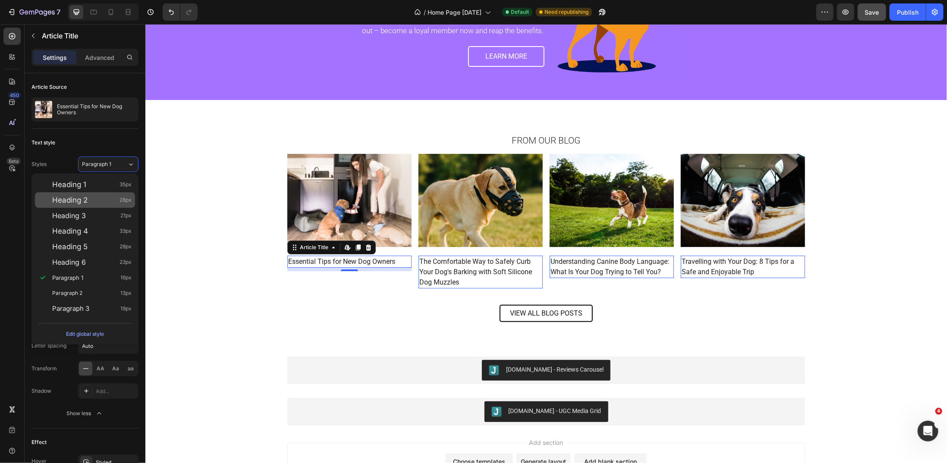
click at [85, 201] on span "Heading 2" at bounding box center [69, 200] width 35 height 9
type input "28"
type input "120%"
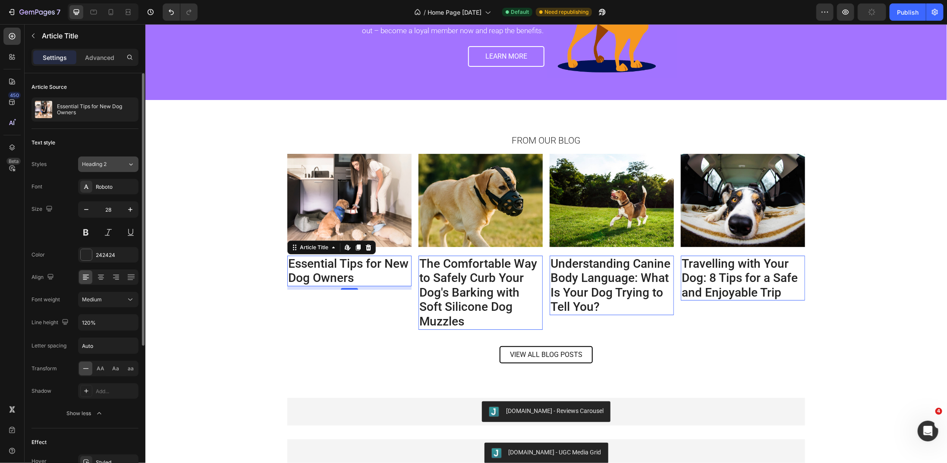
click at [108, 163] on div "Heading 2" at bounding box center [99, 165] width 35 height 8
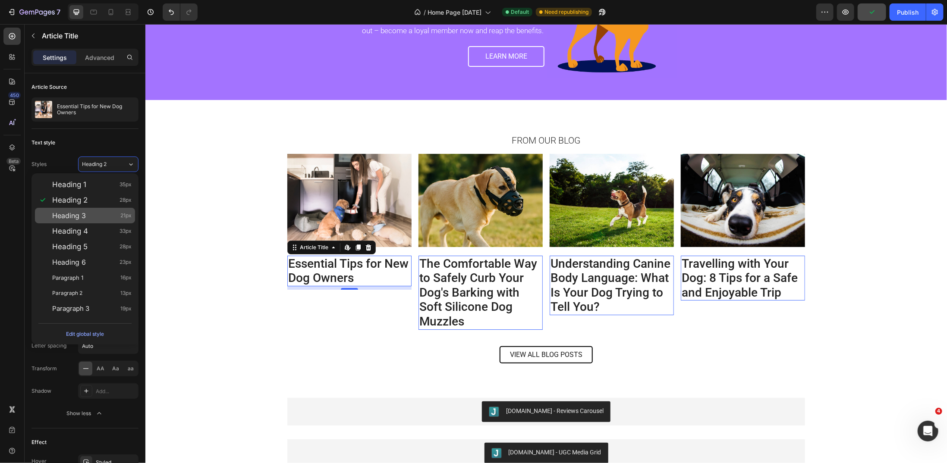
click at [94, 214] on div "Heading 3 21px" at bounding box center [91, 215] width 79 height 9
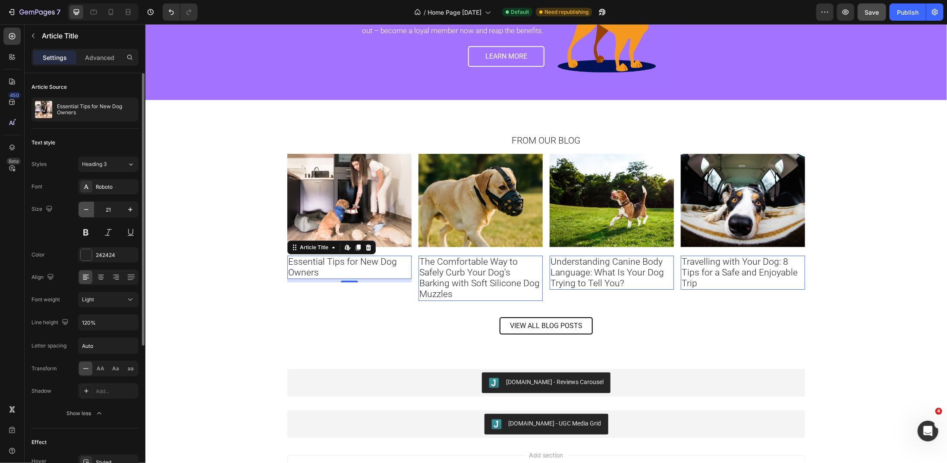
click at [87, 211] on icon "button" at bounding box center [86, 209] width 9 height 9
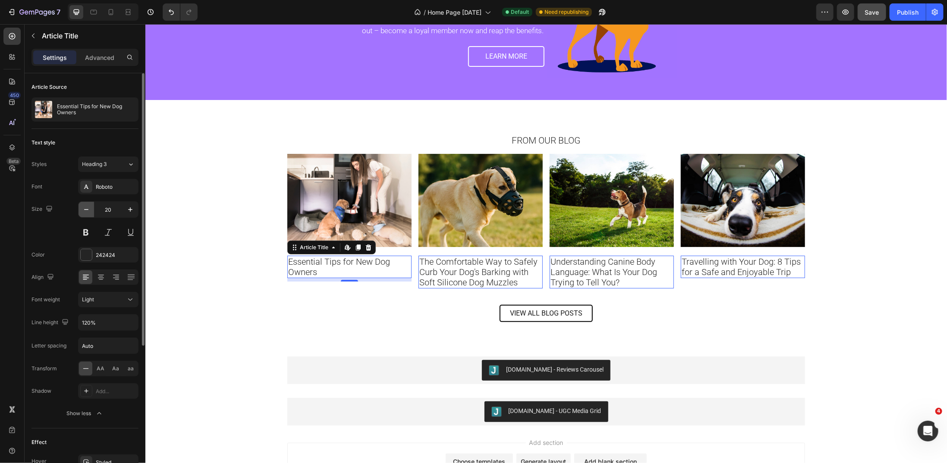
click at [87, 211] on icon "button" at bounding box center [86, 209] width 9 height 9
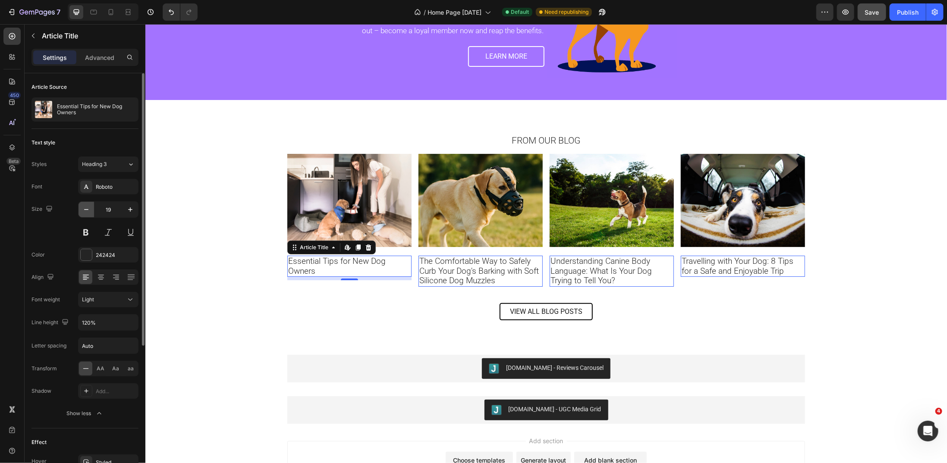
click at [87, 211] on icon "button" at bounding box center [86, 209] width 9 height 9
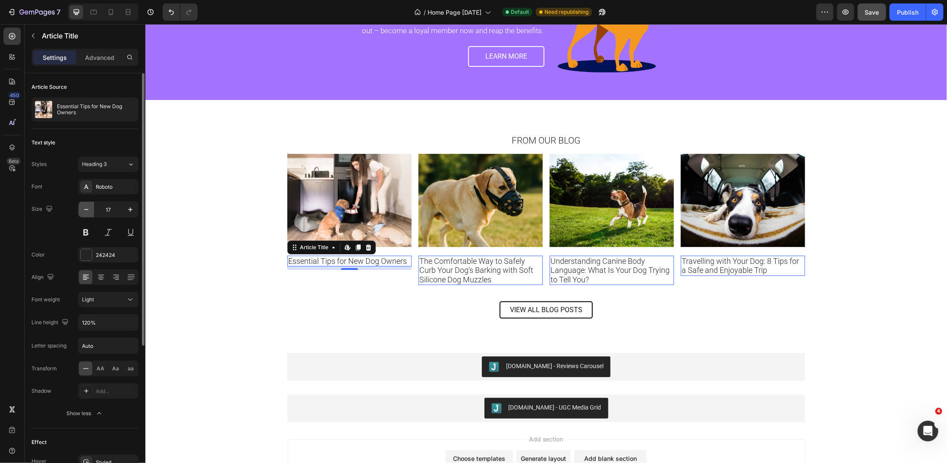
click at [87, 211] on icon "button" at bounding box center [86, 209] width 9 height 9
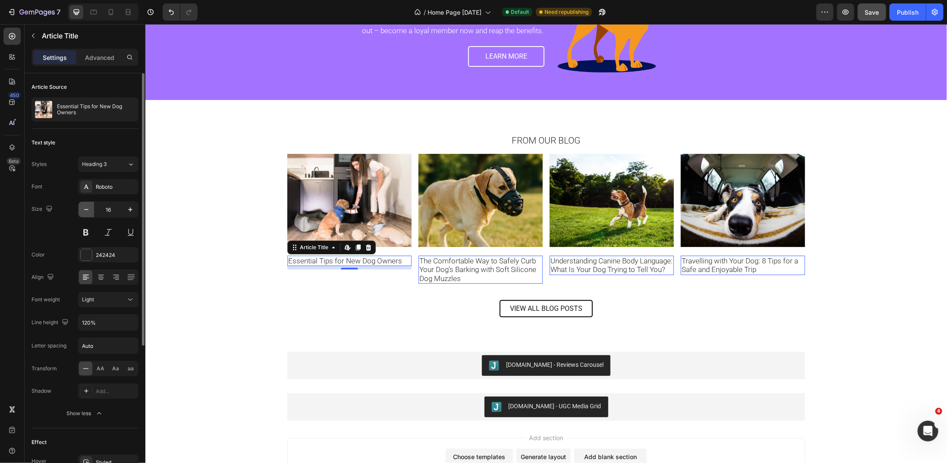
click at [87, 211] on icon "button" at bounding box center [86, 209] width 9 height 9
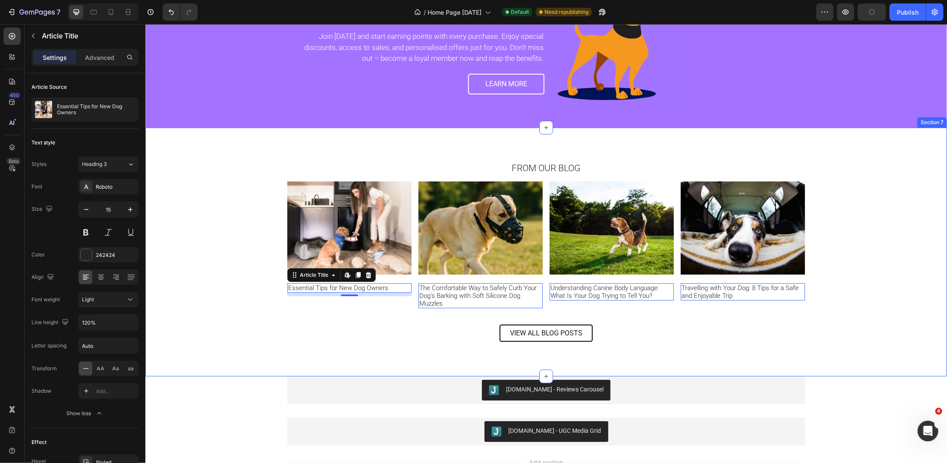
scroll to position [1849, 0]
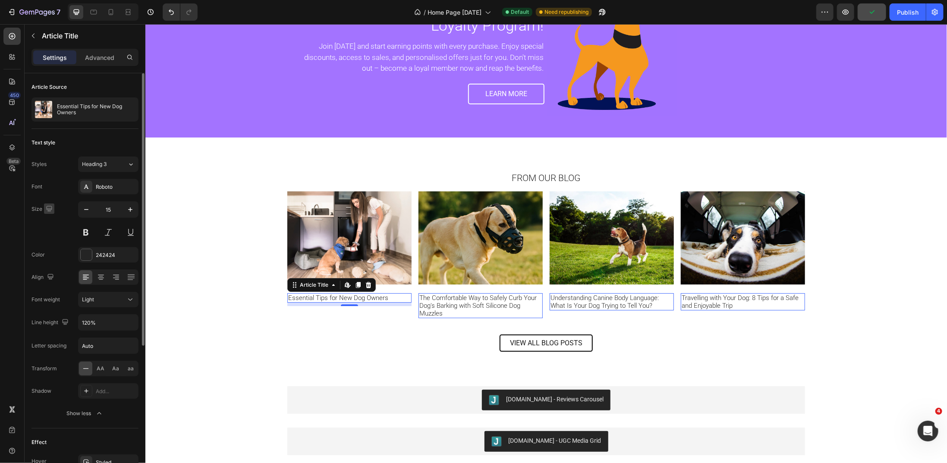
click at [47, 208] on icon "button" at bounding box center [49, 209] width 9 height 9
click at [49, 254] on icon "button" at bounding box center [51, 253] width 9 height 9
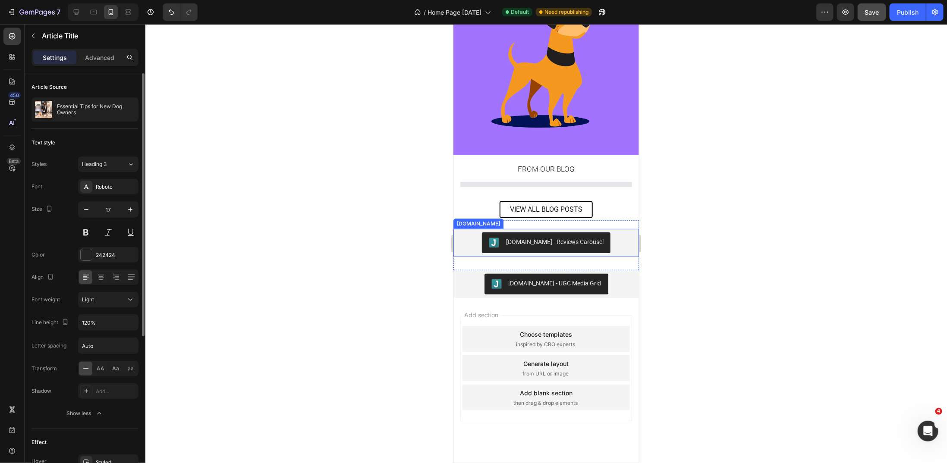
scroll to position [2377, 0]
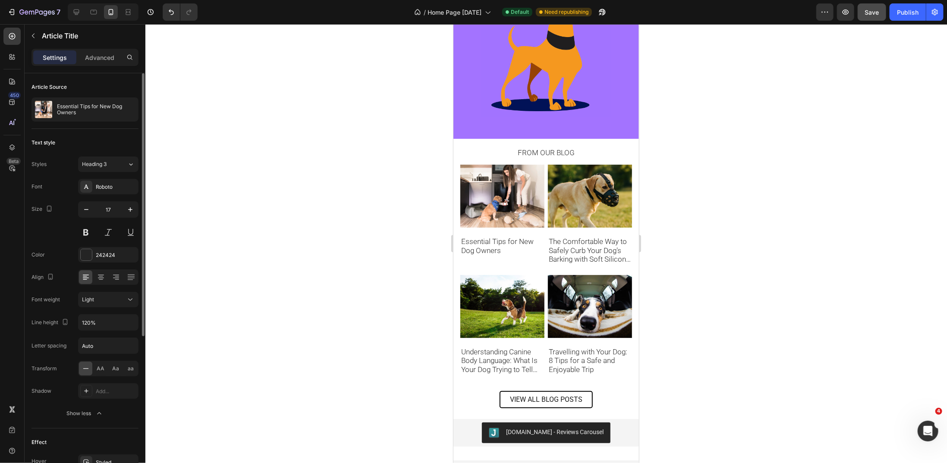
click at [494, 243] on h1 "Essential Tips for New Dog Owners" at bounding box center [502, 245] width 84 height 19
click at [485, 242] on h1 "Essential Tips for New Dog Owners" at bounding box center [502, 245] width 84 height 19
click at [495, 239] on h1 "Essential Tips for New Dog Owners" at bounding box center [502, 245] width 84 height 19
click at [85, 209] on icon "button" at bounding box center [86, 209] width 9 height 9
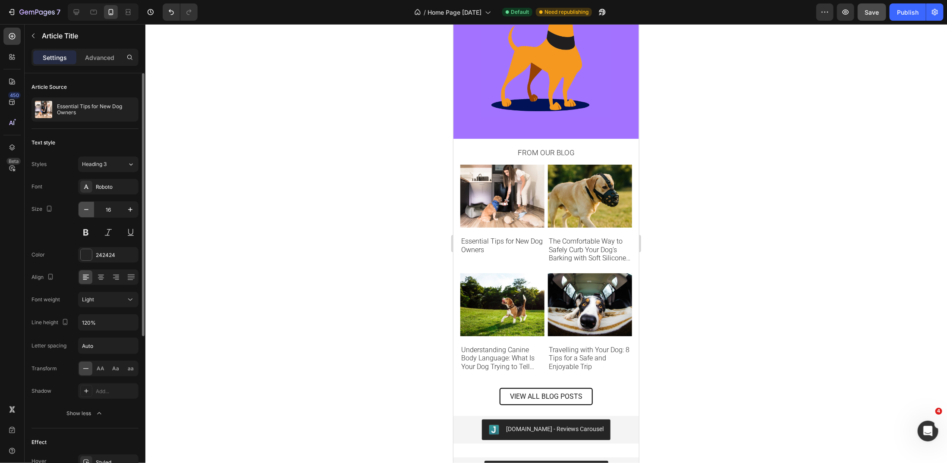
click at [85, 209] on icon "button" at bounding box center [86, 209] width 9 height 9
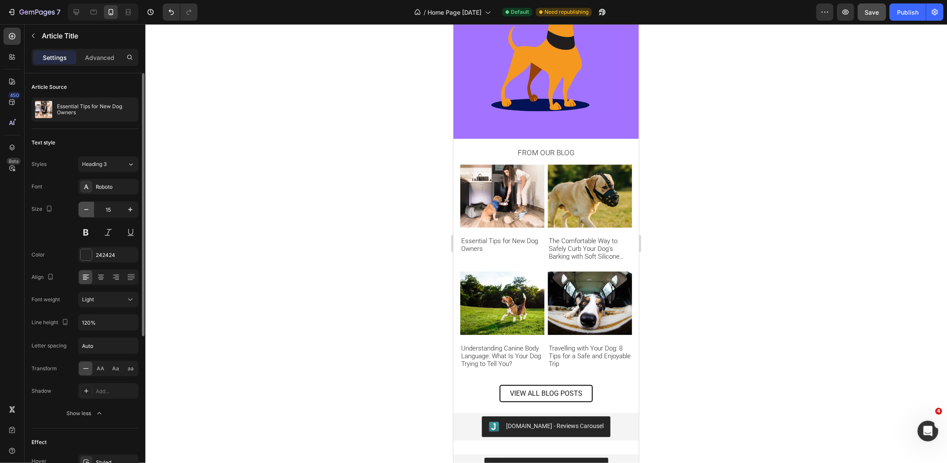
click at [85, 209] on icon "button" at bounding box center [86, 209] width 9 height 9
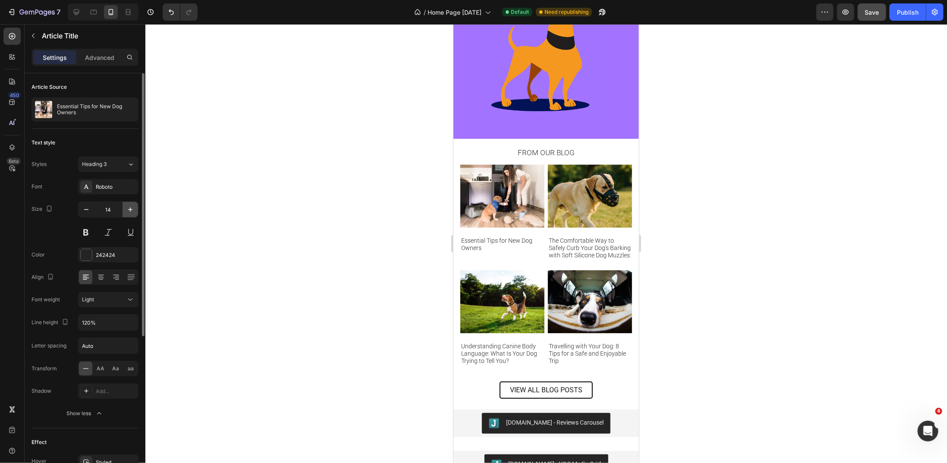
click at [133, 210] on icon "button" at bounding box center [130, 209] width 9 height 9
type input "15"
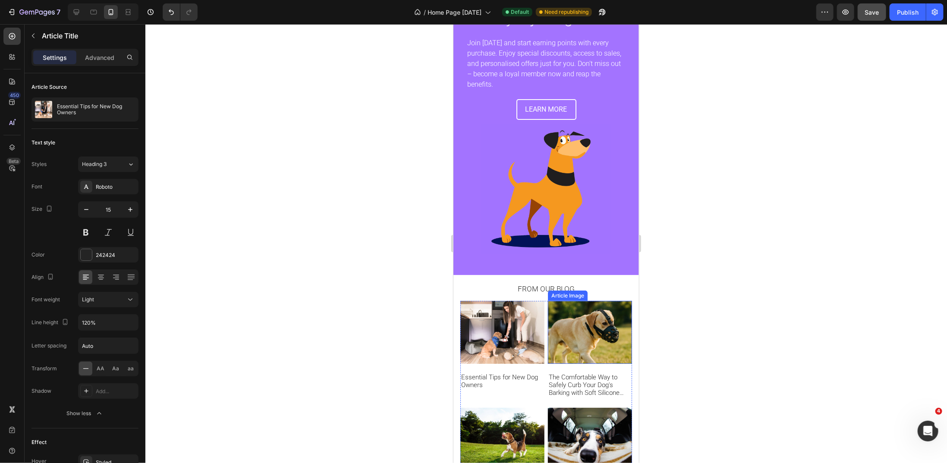
scroll to position [2234, 0]
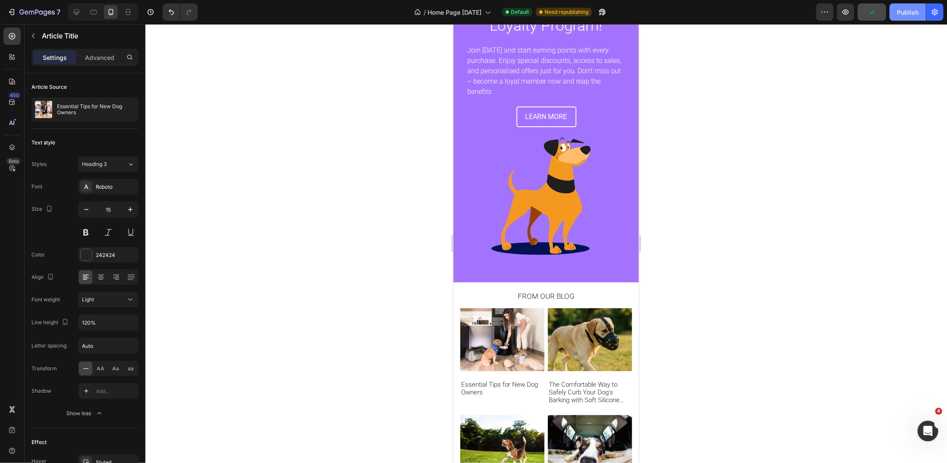
click at [895, 13] on button "Publish" at bounding box center [908, 11] width 36 height 17
